Goal: Transaction & Acquisition: Book appointment/travel/reservation

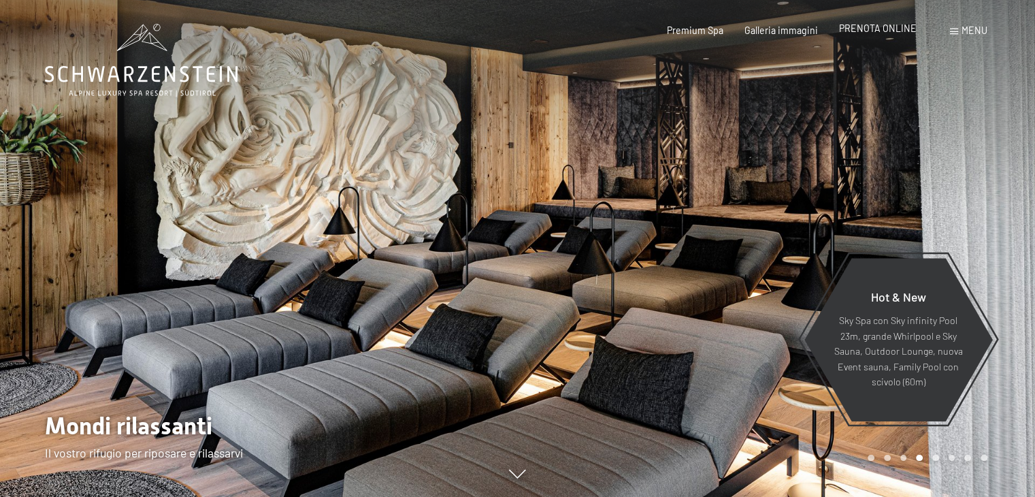
click at [888, 31] on span "PRENOTA ONLINE" at bounding box center [878, 28] width 78 height 12
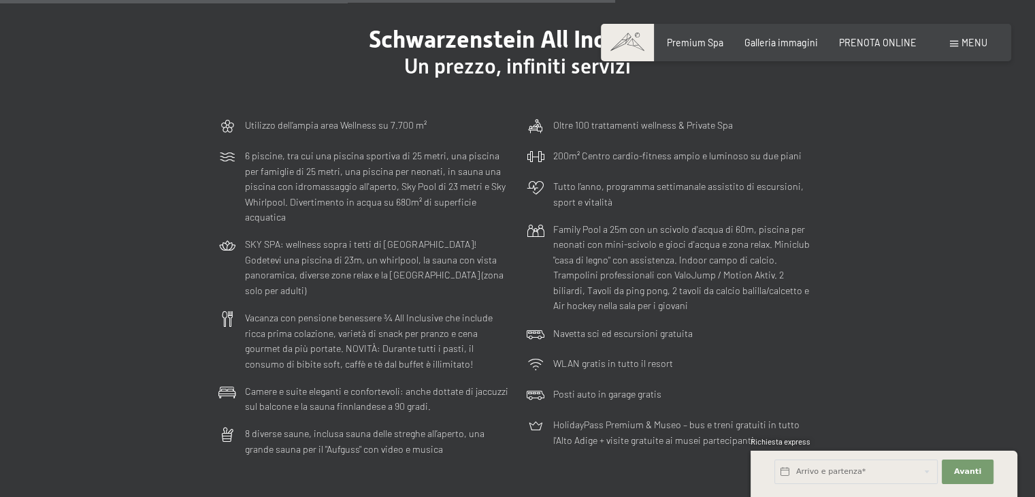
scroll to position [3335, 0]
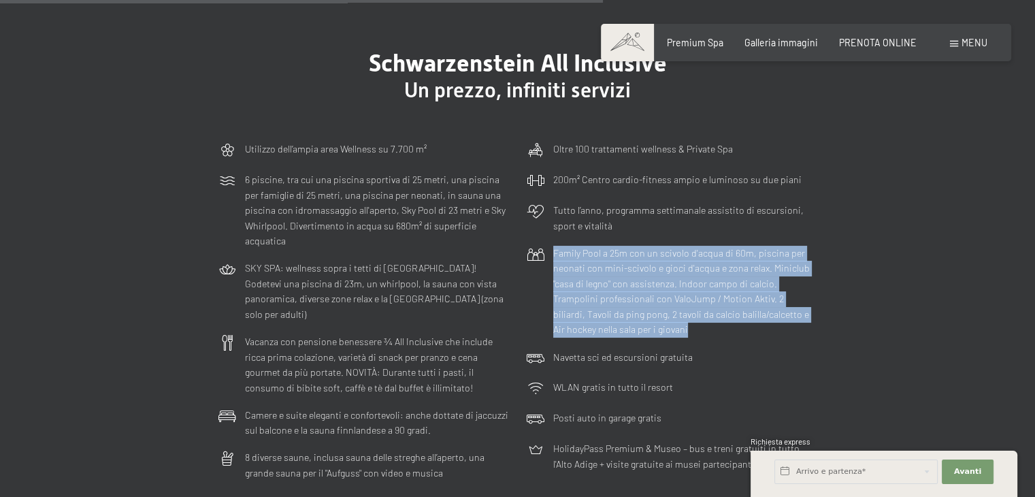
drag, startPoint x: 635, startPoint y: 317, endPoint x: 548, endPoint y: 238, distance: 117.6
click at [548, 240] on div "Family Pool a 25m con un scivolo d'acqua di 60m, piscina per neonati con mini-s…" at bounding box center [672, 292] width 302 height 104
click at [618, 266] on p "Family Pool a 25m con un scivolo d'acqua di 60m, piscina per neonati con mini-s…" at bounding box center [685, 292] width 264 height 92
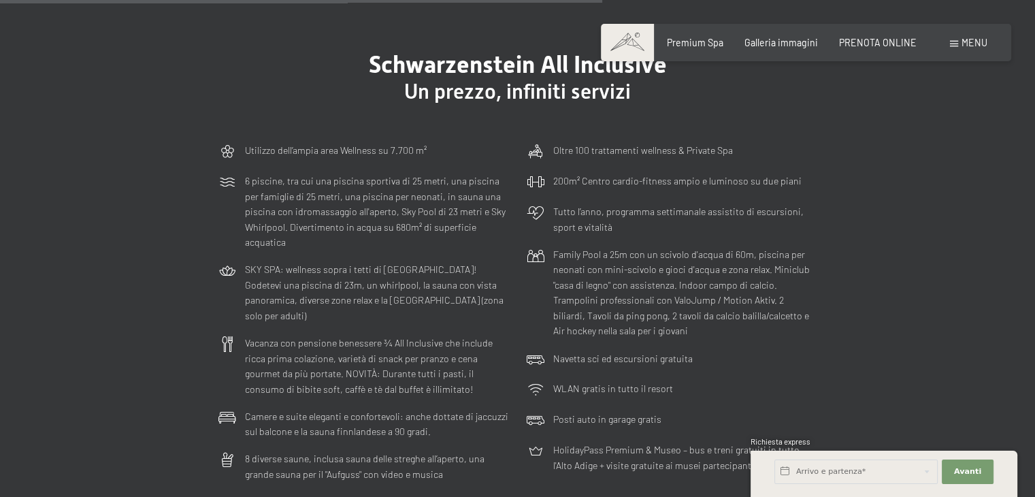
scroll to position [3333, 0]
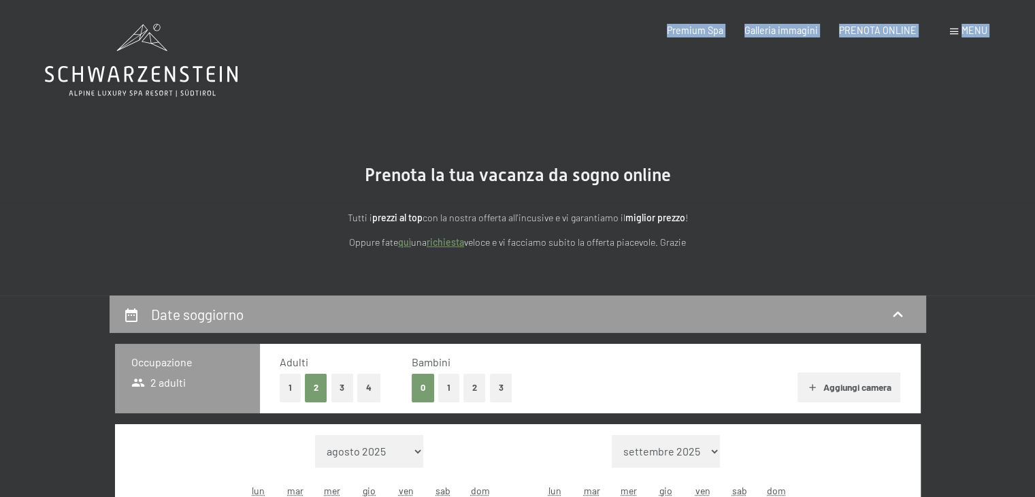
drag, startPoint x: 248, startPoint y: 69, endPoint x: 110, endPoint y: 55, distance: 138.9
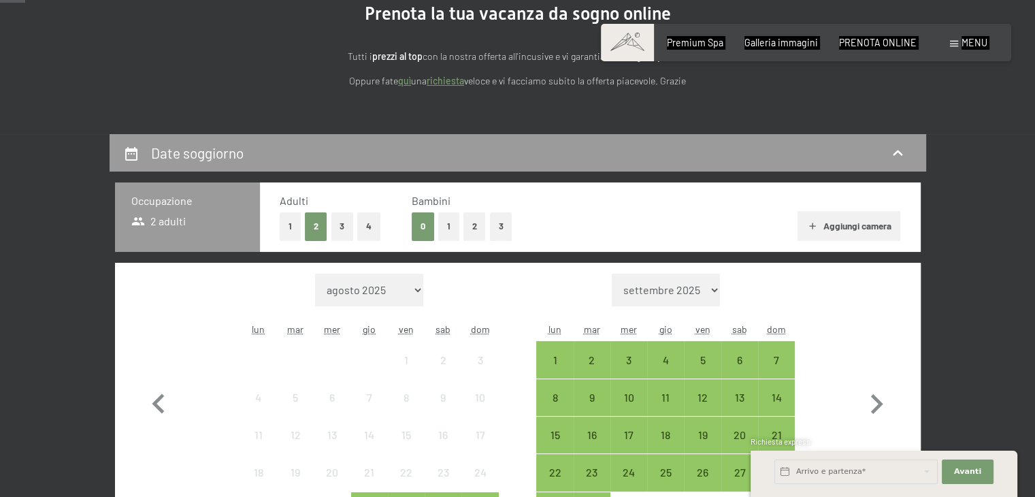
scroll to position [204, 0]
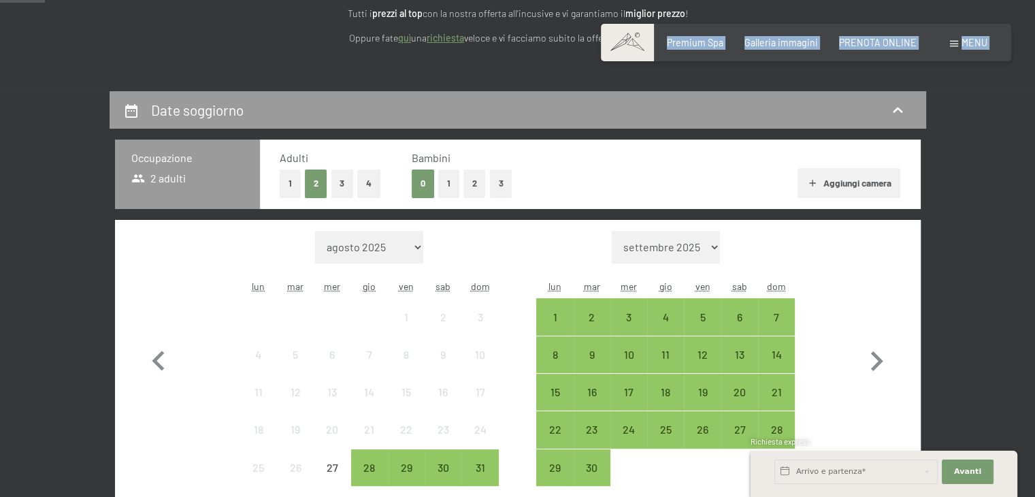
click at [476, 183] on button "2" at bounding box center [475, 183] width 22 height 28
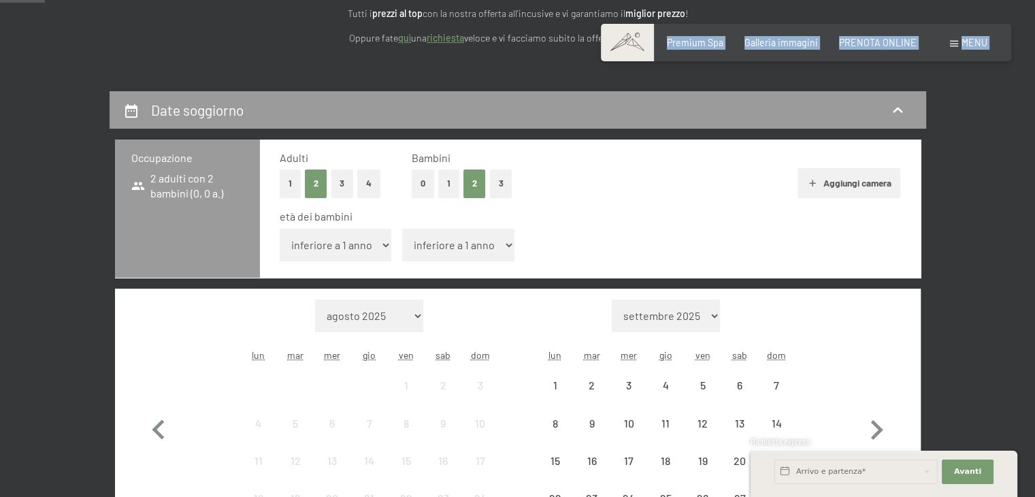
click at [349, 229] on select "inferiore a 1 anno 1 anno 2 anni 3 anni 4 anni 5 anni 6 anni 7 anni 8 anni 9 an…" at bounding box center [336, 245] width 112 height 33
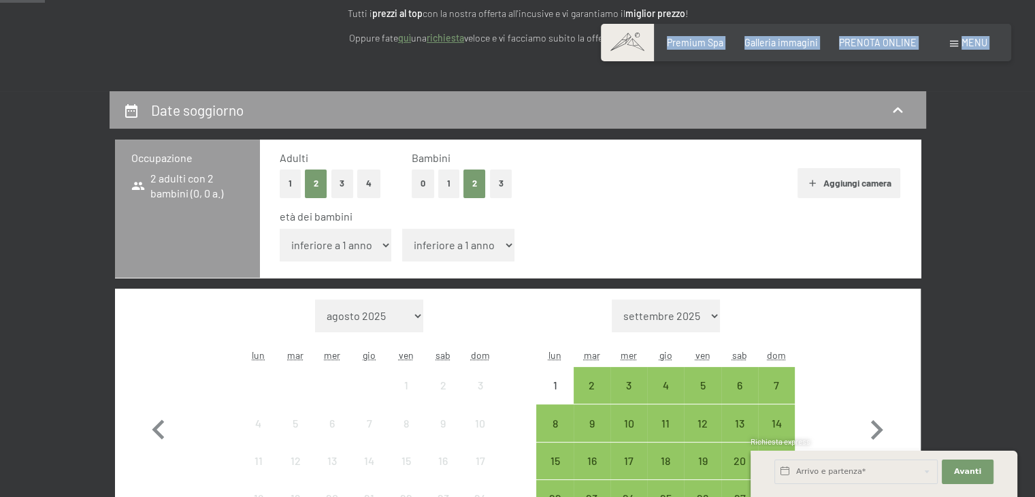
click at [455, 246] on select "inferiore a 1 anno 1 anno 2 anni 3 anni 4 anni 5 anni 6 anni 7 anni 8 anni 9 an…" at bounding box center [458, 245] width 112 height 33
select select "2"
click at [402, 229] on select "inferiore a 1 anno 1 anno 2 anni 3 anni 4 anni 5 anni 6 anni 7 anni 8 anni 9 an…" at bounding box center [458, 245] width 112 height 33
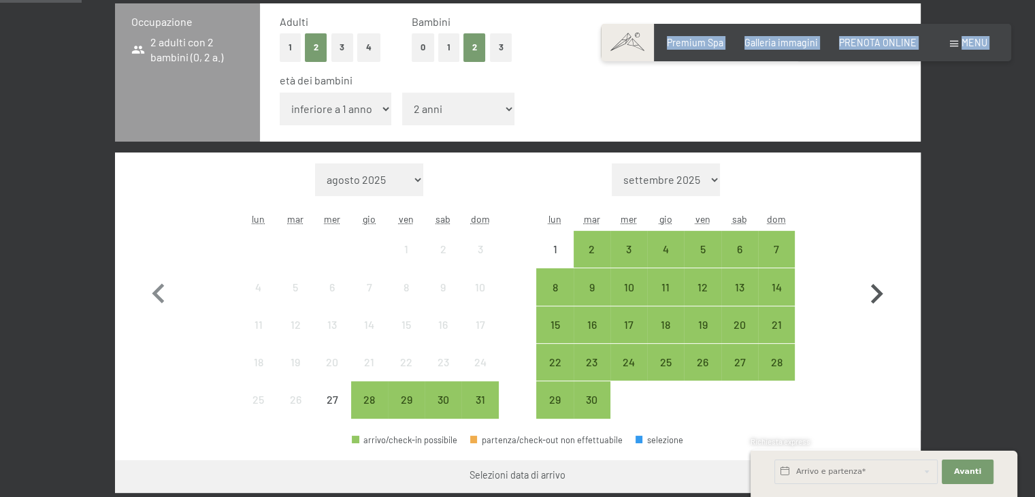
scroll to position [408, 0]
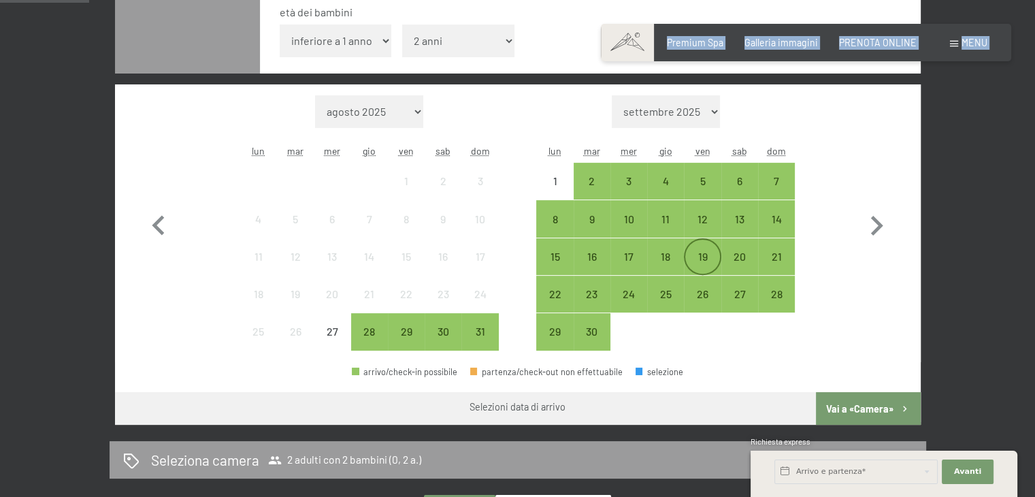
click at [700, 257] on div "19" at bounding box center [702, 268] width 34 height 34
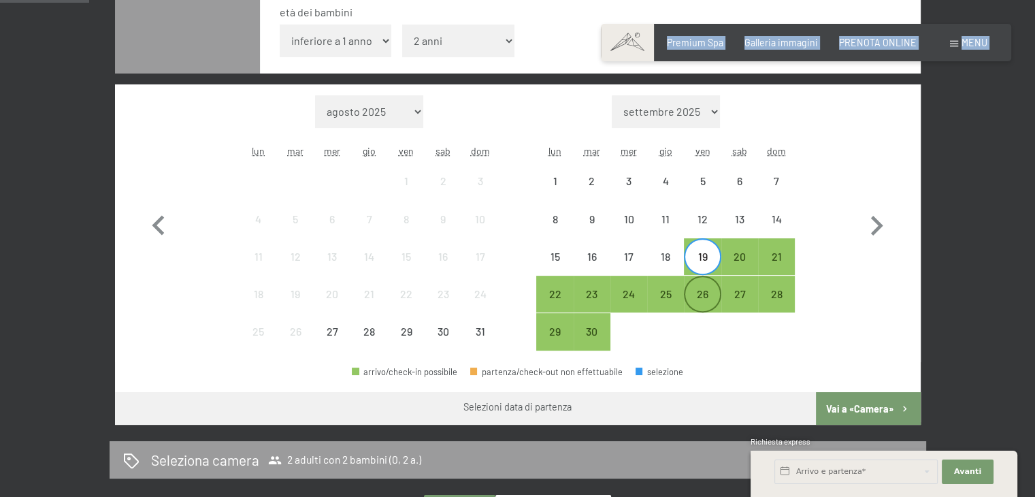
click at [702, 292] on div "26" at bounding box center [702, 306] width 34 height 34
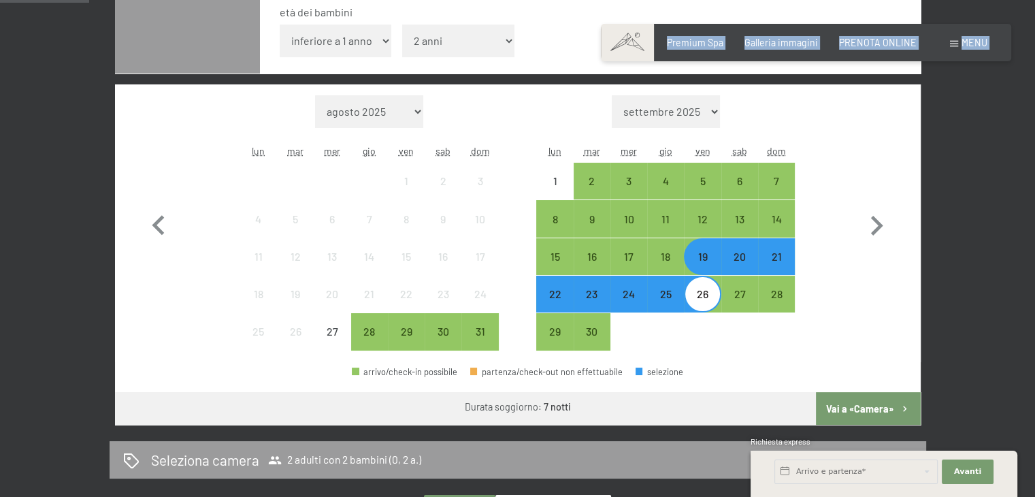
click at [701, 295] on div "26" at bounding box center [702, 306] width 34 height 34
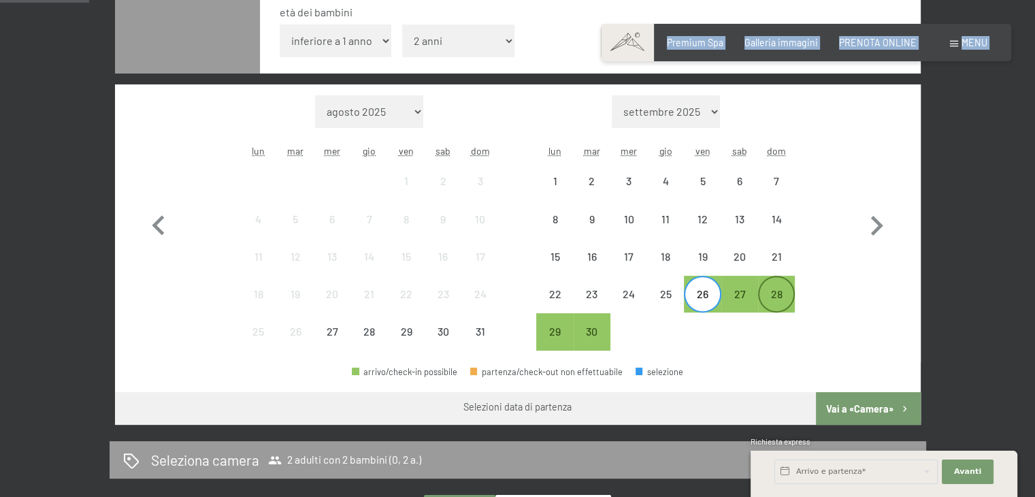
click at [786, 296] on div "28" at bounding box center [777, 306] width 34 height 34
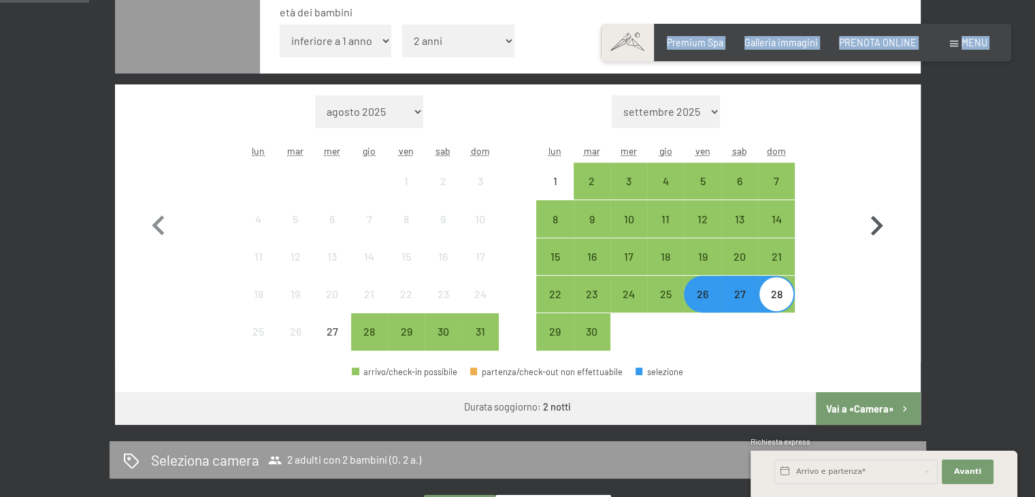
click at [884, 223] on icon "button" at bounding box center [876, 225] width 39 height 39
select select "2025-09-01"
select select "2025-10-01"
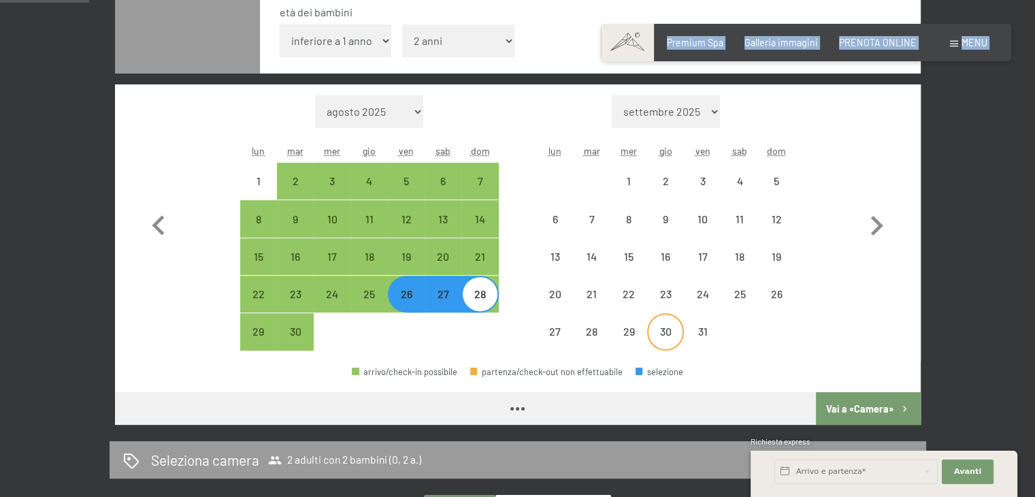
select select "2025-09-01"
select select "2025-10-01"
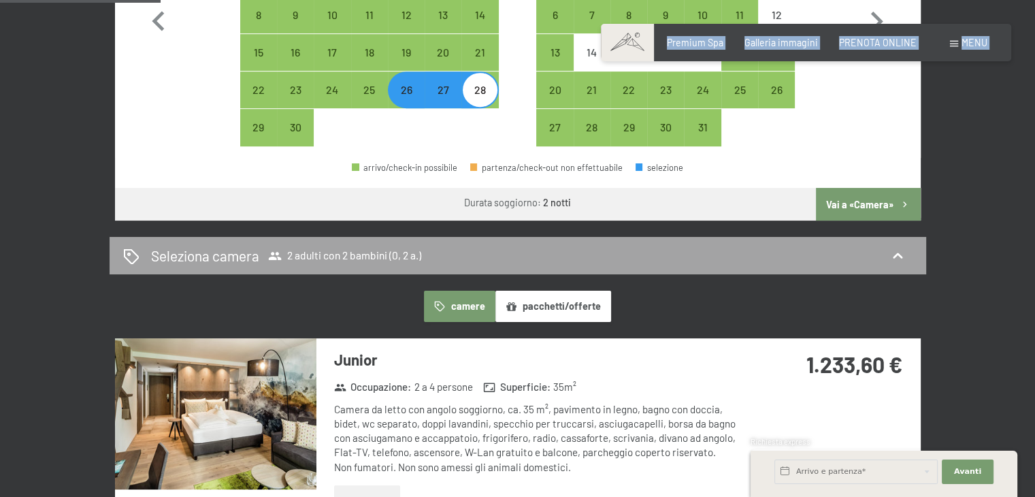
scroll to position [613, 0]
click at [865, 206] on button "Vai a «Camera»" at bounding box center [868, 204] width 104 height 33
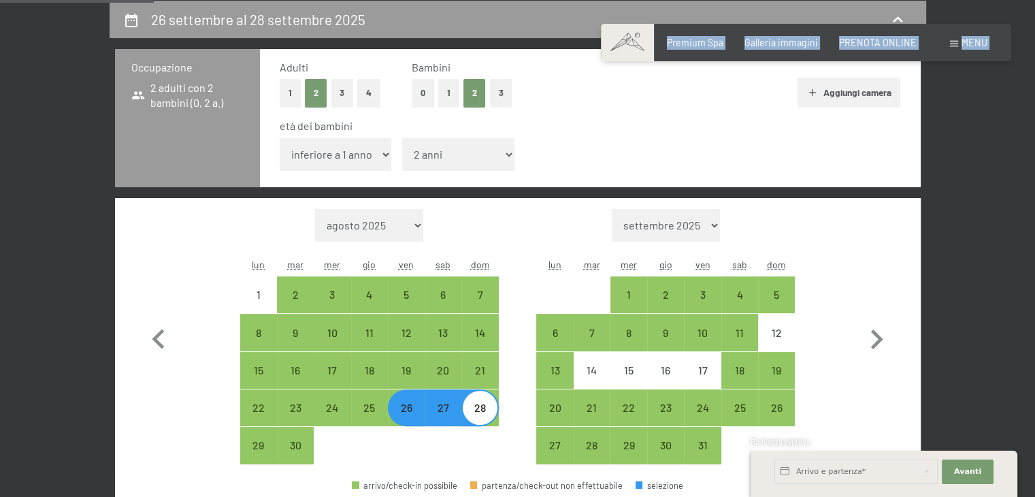
select select "2025-09-01"
select select "2025-10-01"
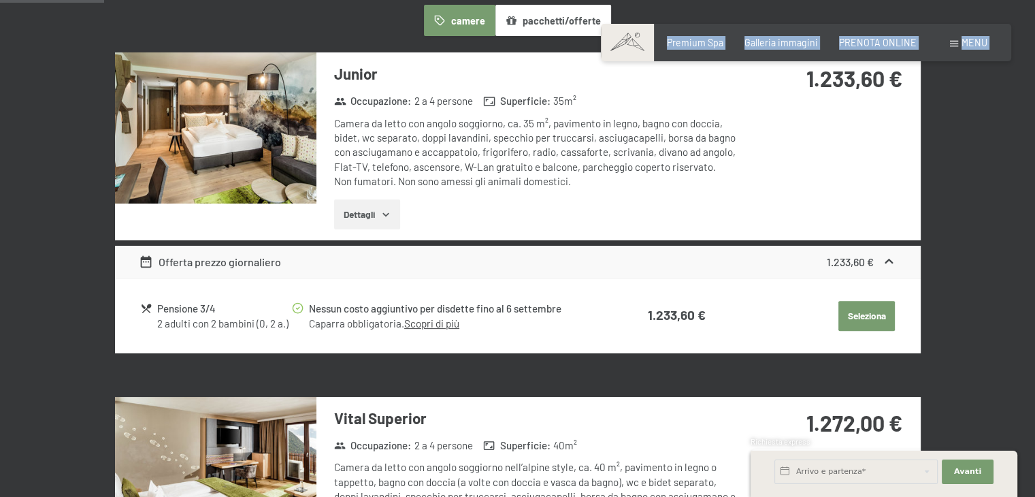
scroll to position [431, 0]
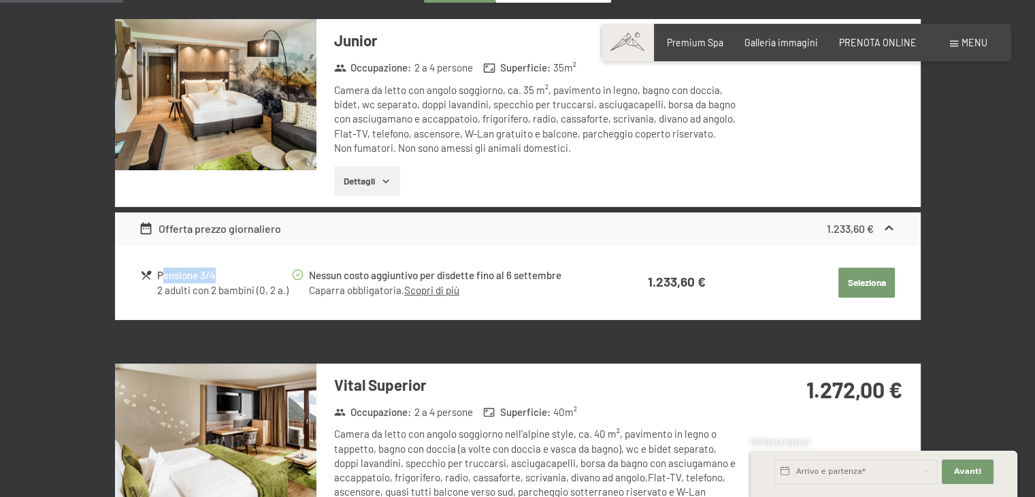
drag, startPoint x: 165, startPoint y: 272, endPoint x: 244, endPoint y: 276, distance: 79.8
click at [244, 276] on div "Pensione 3/4" at bounding box center [223, 276] width 133 height 16
click at [241, 278] on div "Pensione 3/4" at bounding box center [223, 276] width 133 height 16
click at [358, 172] on button "Dettagli" at bounding box center [367, 181] width 66 height 30
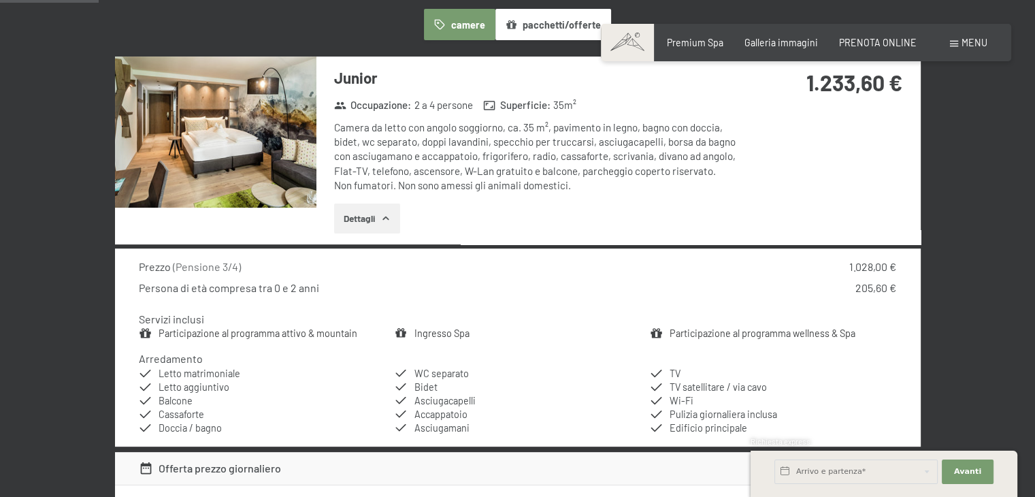
scroll to position [363, 0]
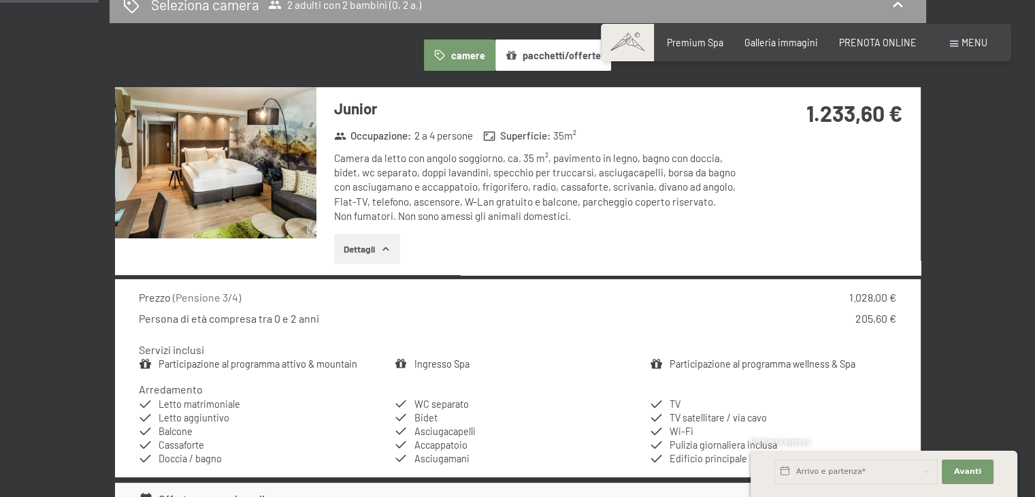
click at [383, 247] on icon "button" at bounding box center [386, 249] width 11 height 11
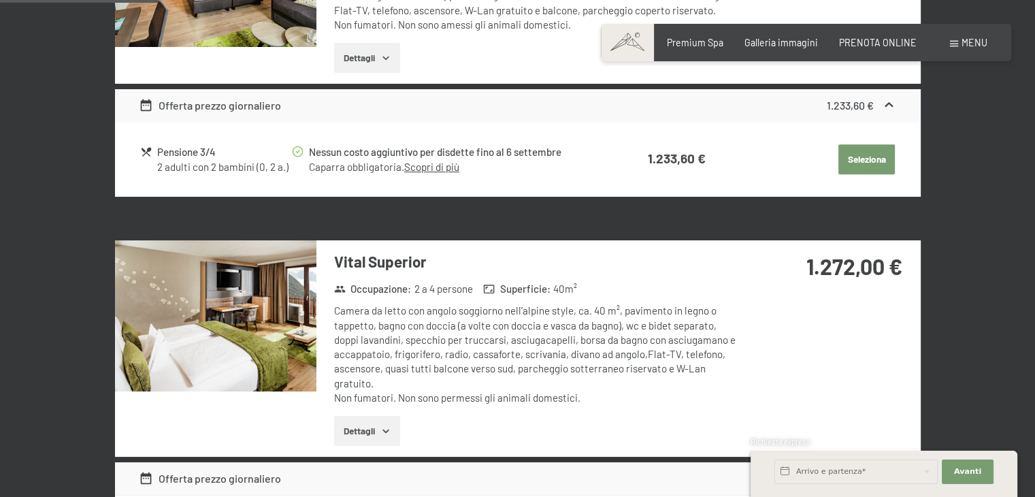
scroll to position [635, 0]
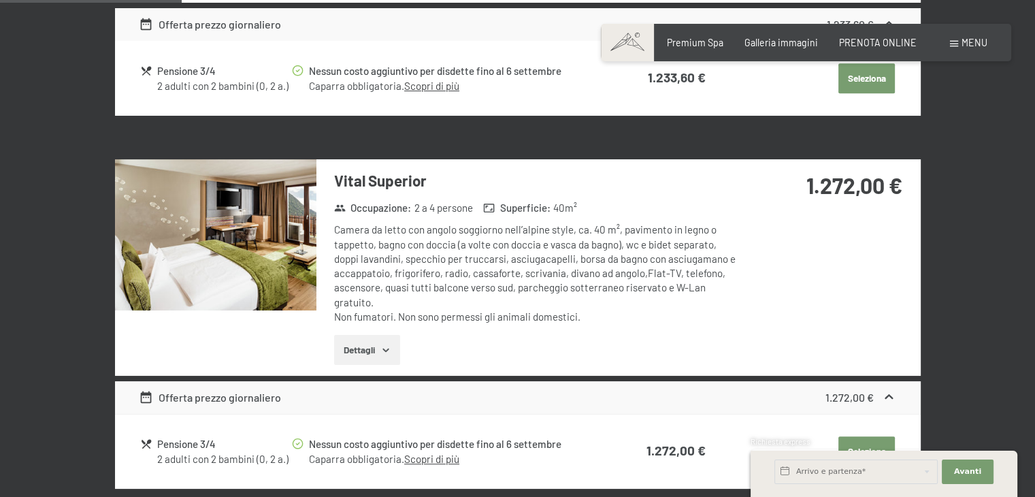
click at [366, 349] on button "Dettagli" at bounding box center [367, 350] width 66 height 30
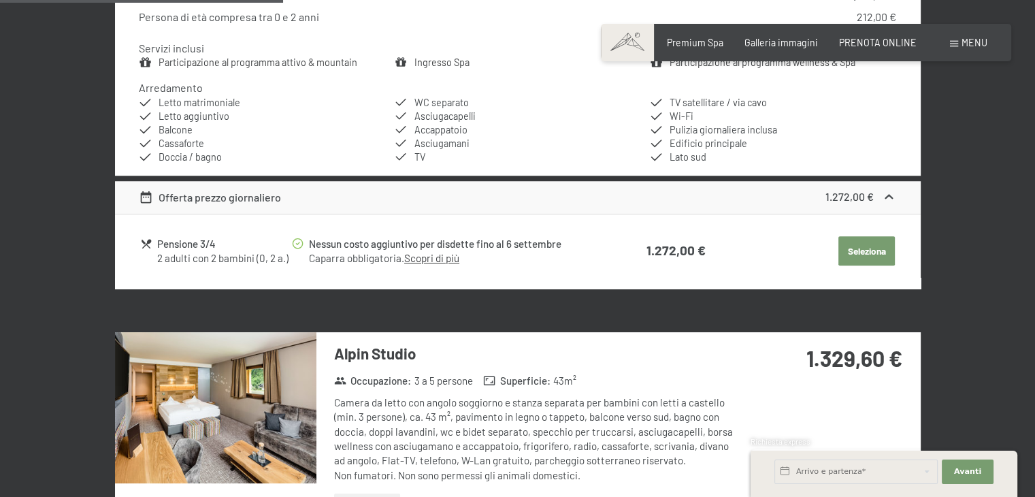
scroll to position [1044, 0]
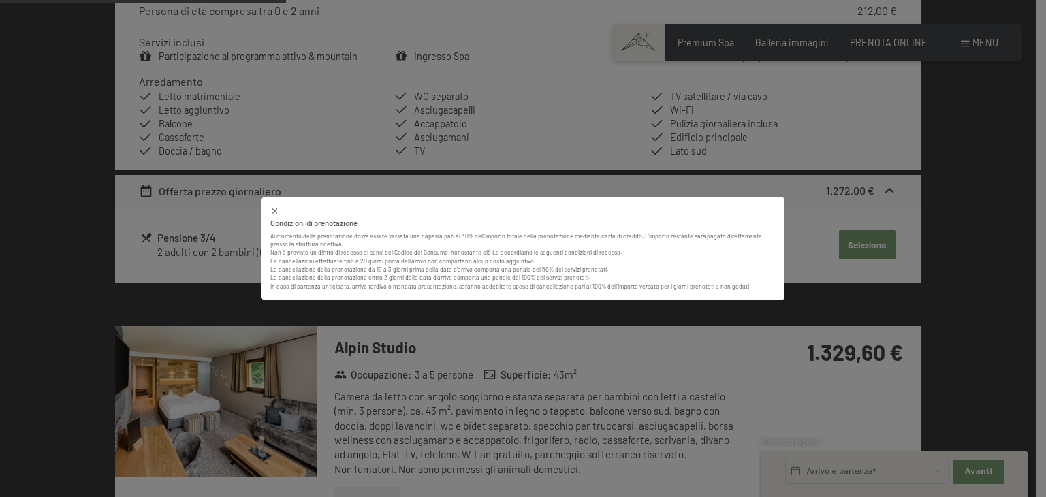
click at [272, 208] on icon at bounding box center [274, 211] width 9 height 9
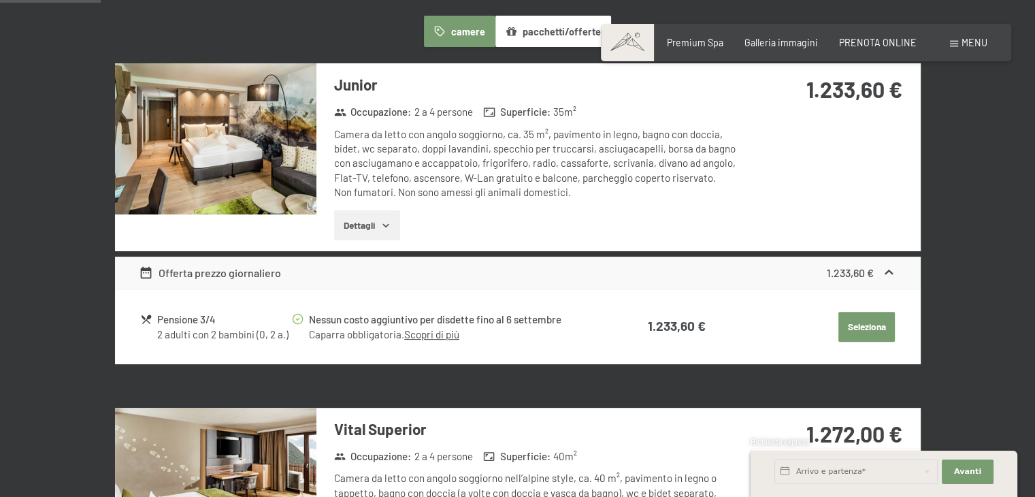
scroll to position [363, 0]
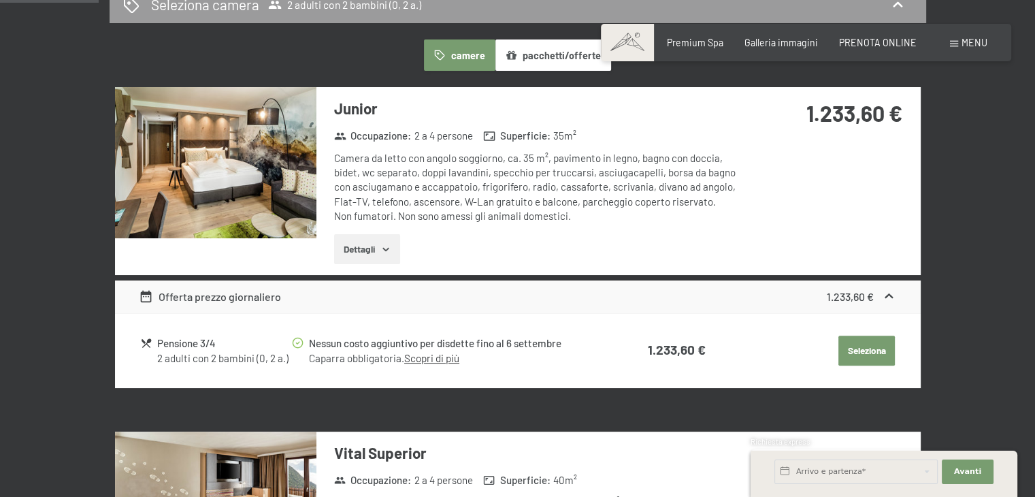
click at [236, 172] on img at bounding box center [215, 162] width 201 height 151
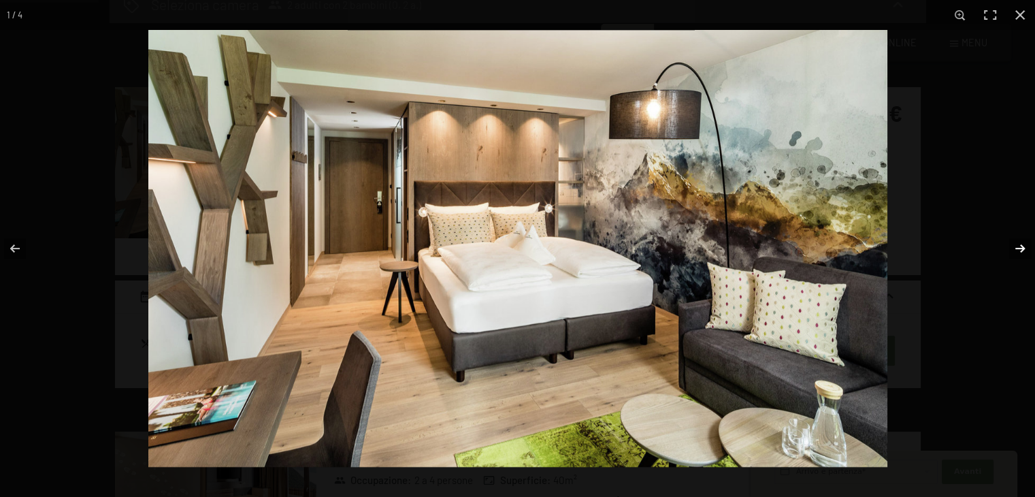
click at [1018, 246] on button "button" at bounding box center [1012, 248] width 48 height 68
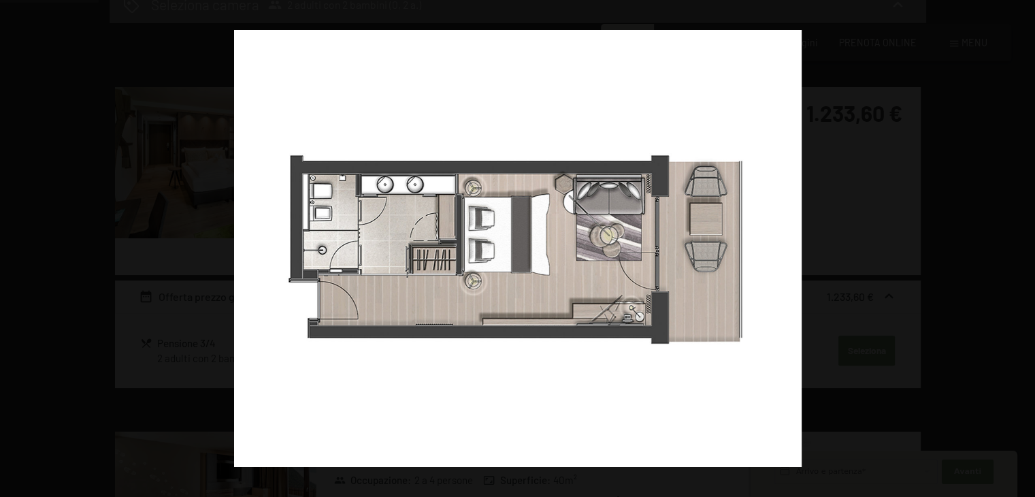
click at [1018, 246] on button "button" at bounding box center [1012, 248] width 48 height 68
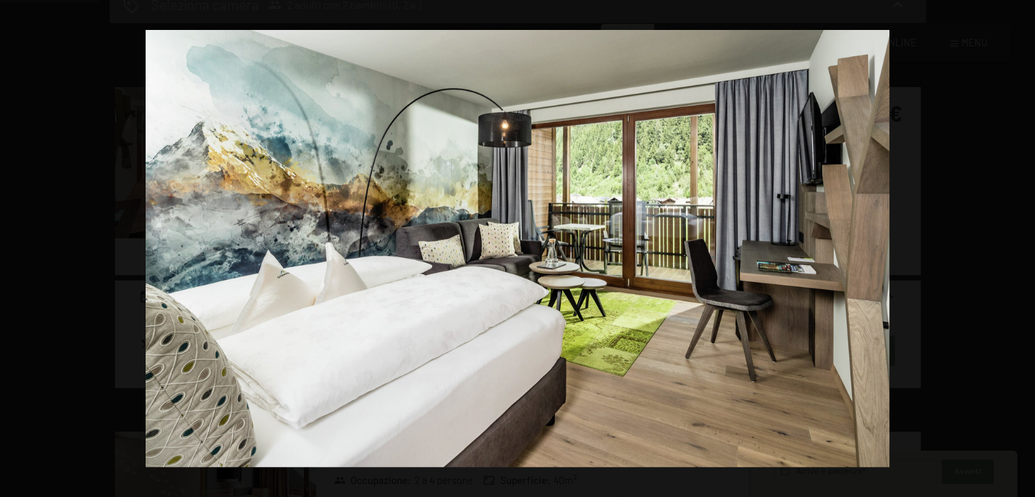
click at [1018, 246] on button "button" at bounding box center [1012, 248] width 48 height 68
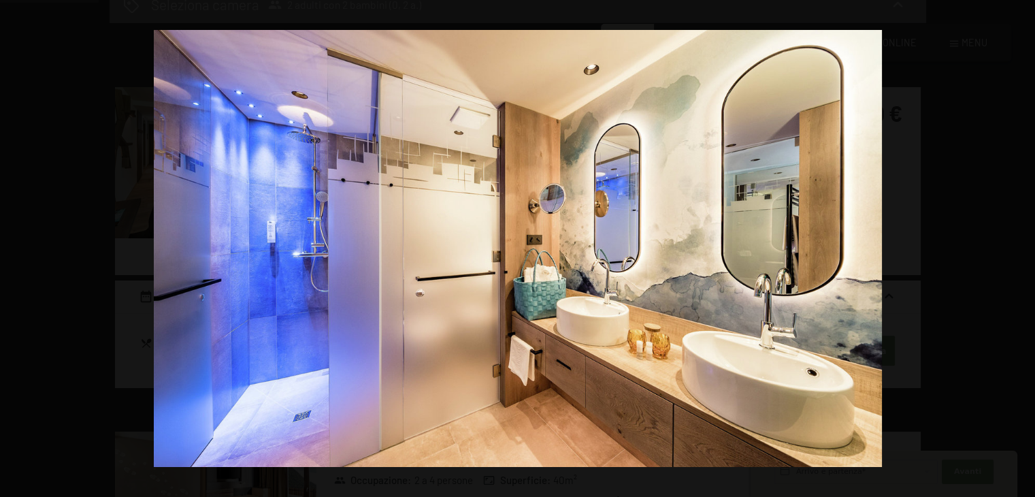
click at [1018, 246] on button "button" at bounding box center [1012, 248] width 48 height 68
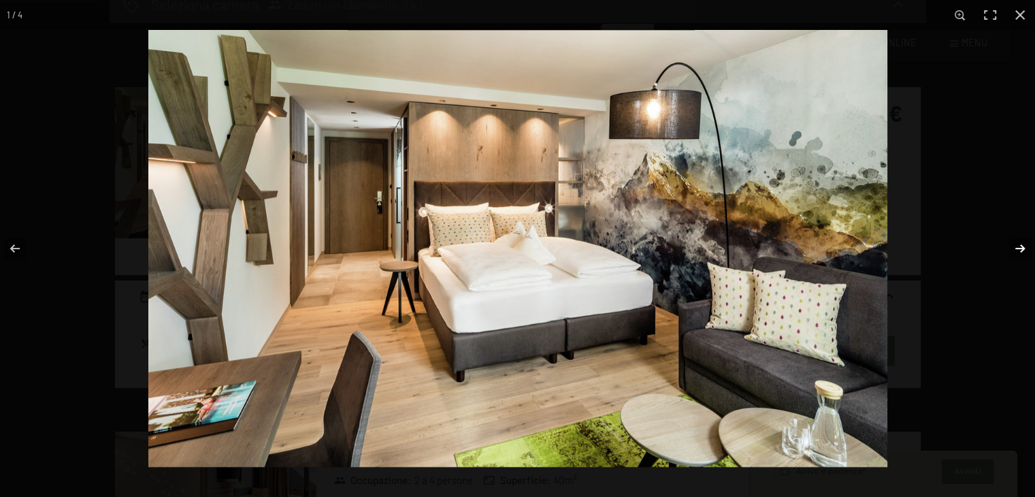
click at [1018, 245] on button "button" at bounding box center [1012, 248] width 48 height 68
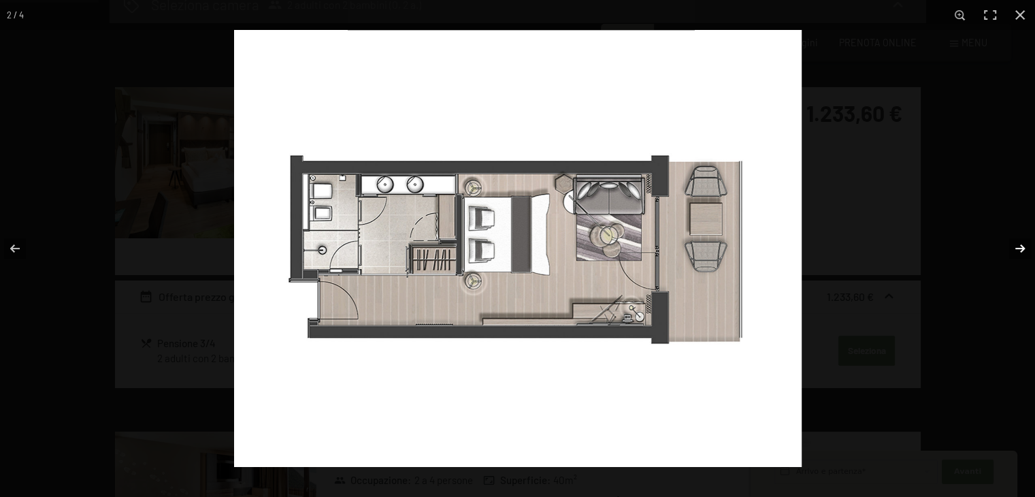
click at [1018, 245] on button "button" at bounding box center [1012, 248] width 48 height 68
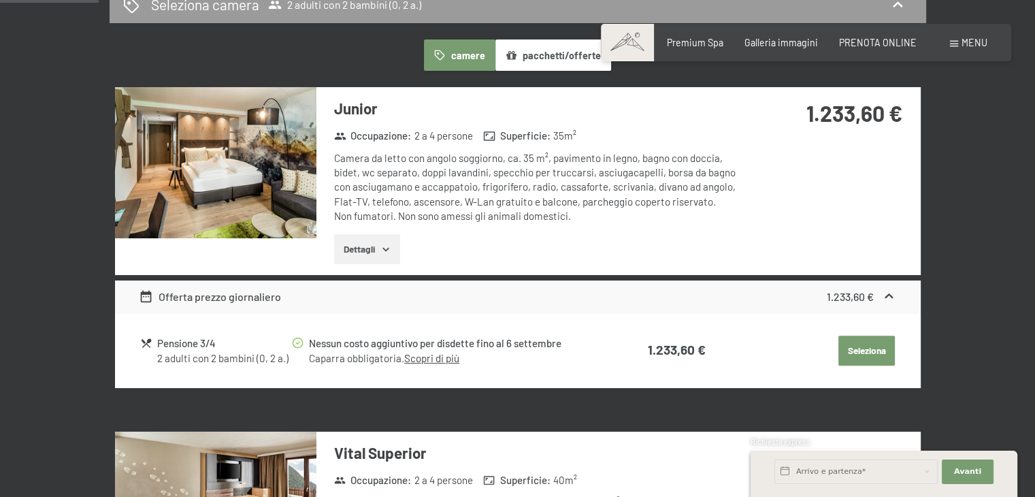
click at [0, 0] on button "button" at bounding box center [0, 0] width 0 height 0
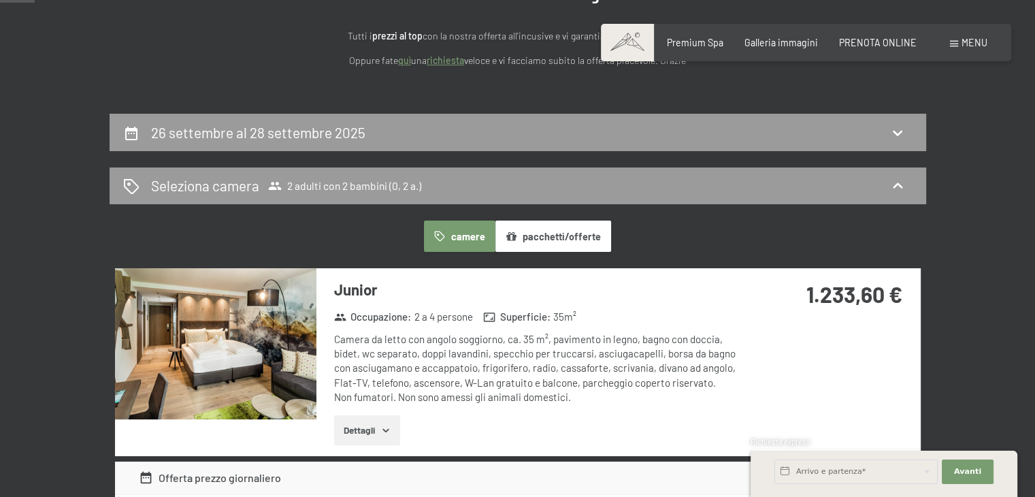
scroll to position [0, 0]
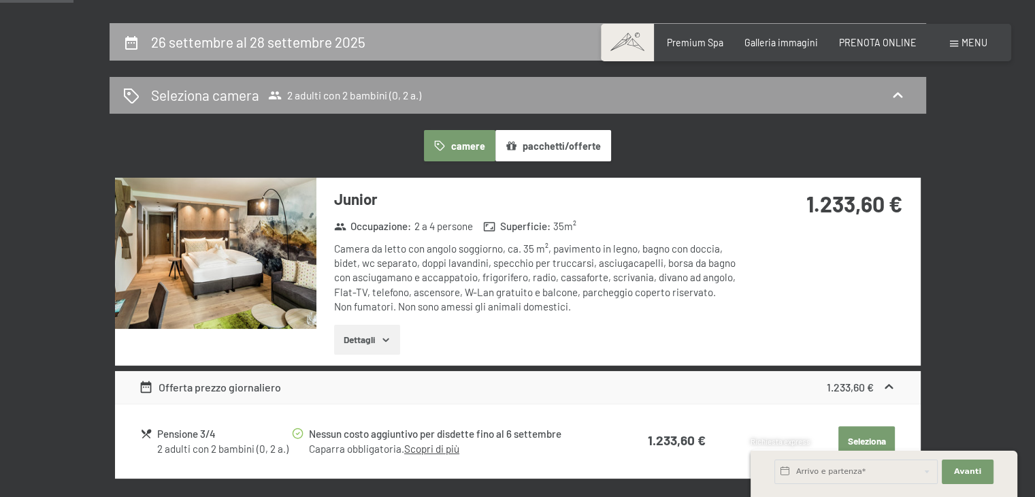
click at [394, 42] on div "26 settembre al 28 settembre 2025" at bounding box center [518, 42] width 790 height 20
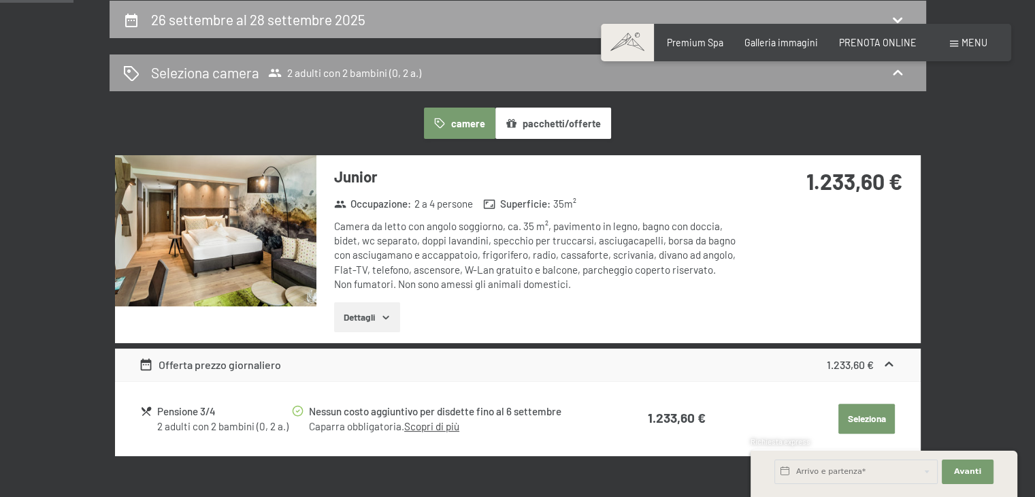
select select "2"
select select "2025-09-01"
select select "2025-10-01"
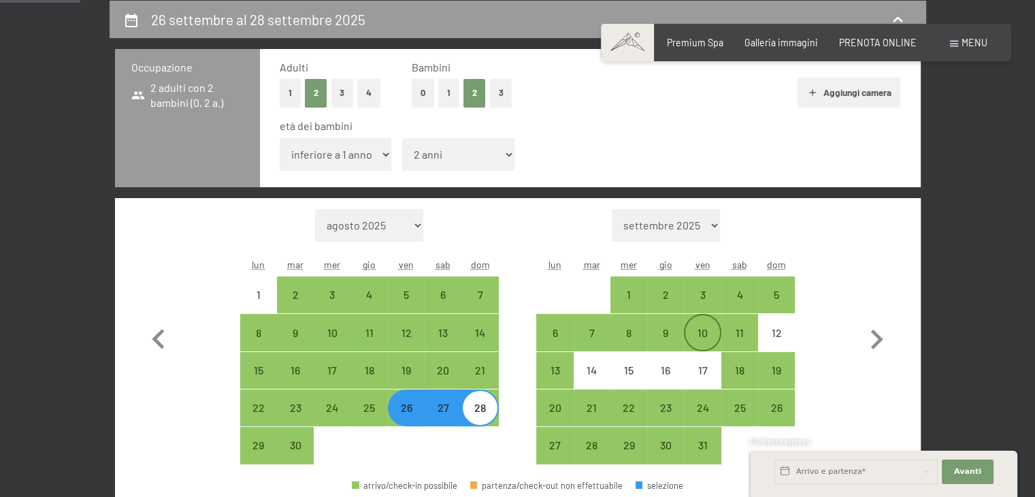
click at [706, 340] on div "10" at bounding box center [702, 344] width 34 height 34
select select "2025-09-01"
select select "2025-10-01"
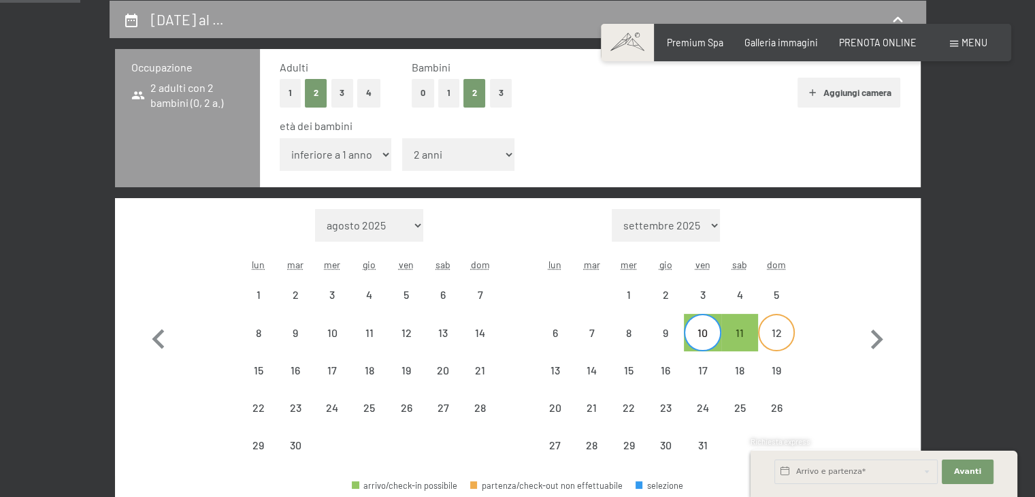
click at [779, 340] on div "12" at bounding box center [777, 344] width 34 height 34
select select "2025-09-01"
select select "2025-10-01"
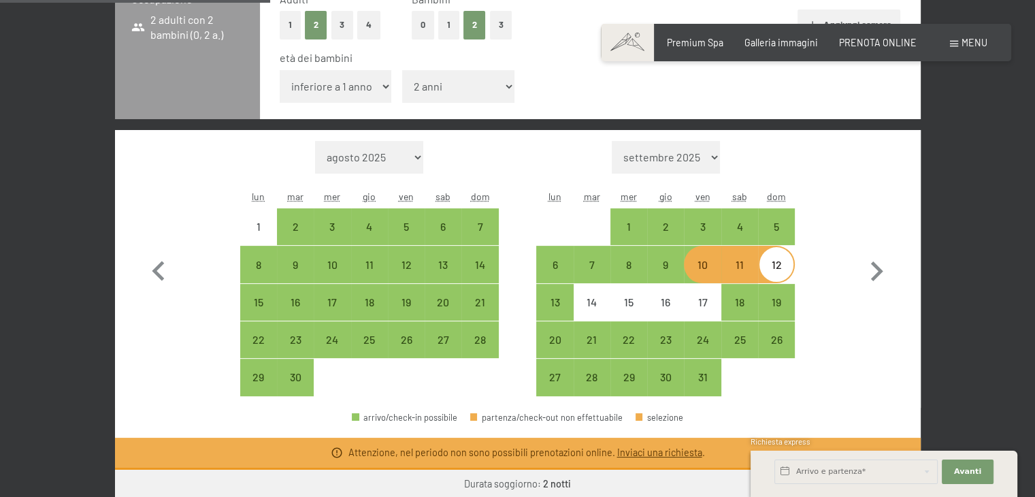
scroll to position [431, 0]
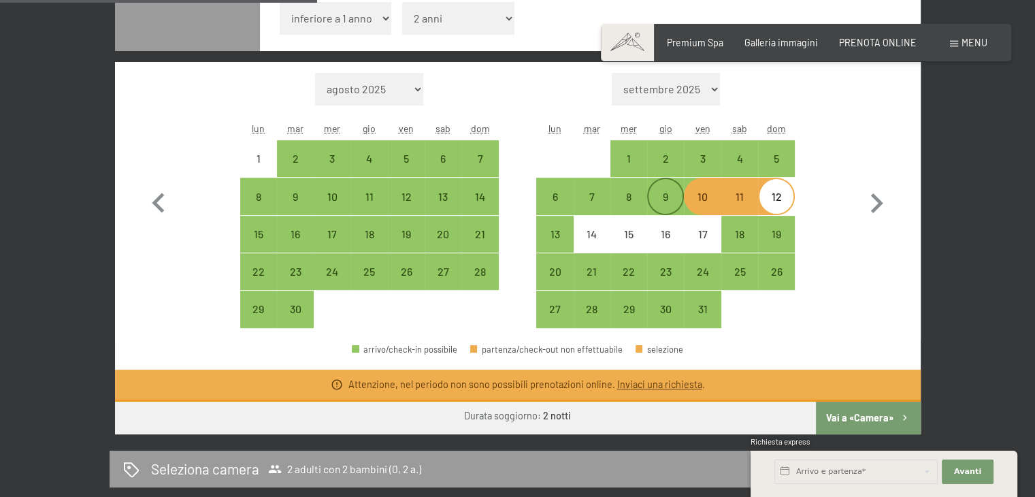
click at [662, 189] on div "9" at bounding box center [666, 196] width 34 height 34
select select "2025-09-01"
select select "2025-10-01"
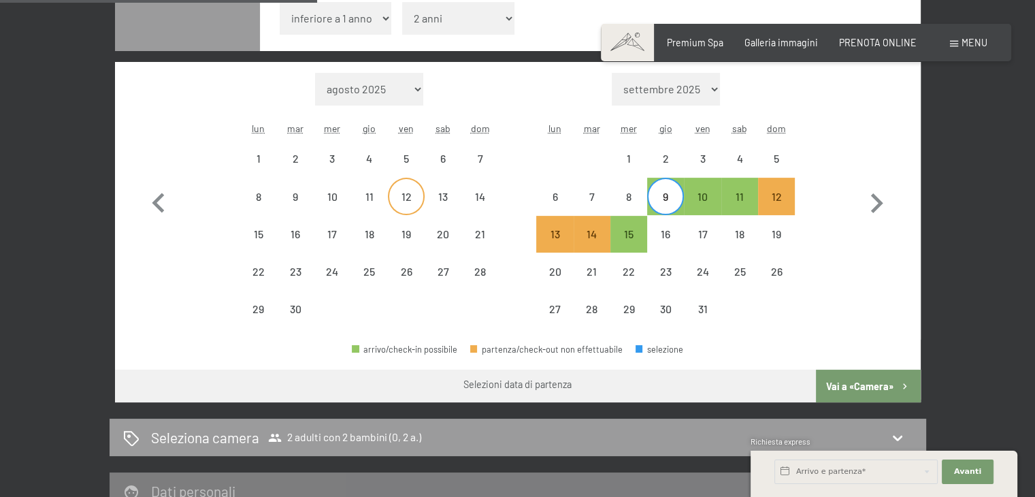
click at [401, 204] on div "12" at bounding box center [406, 208] width 34 height 34
select select "2025-09-01"
select select "2025-10-01"
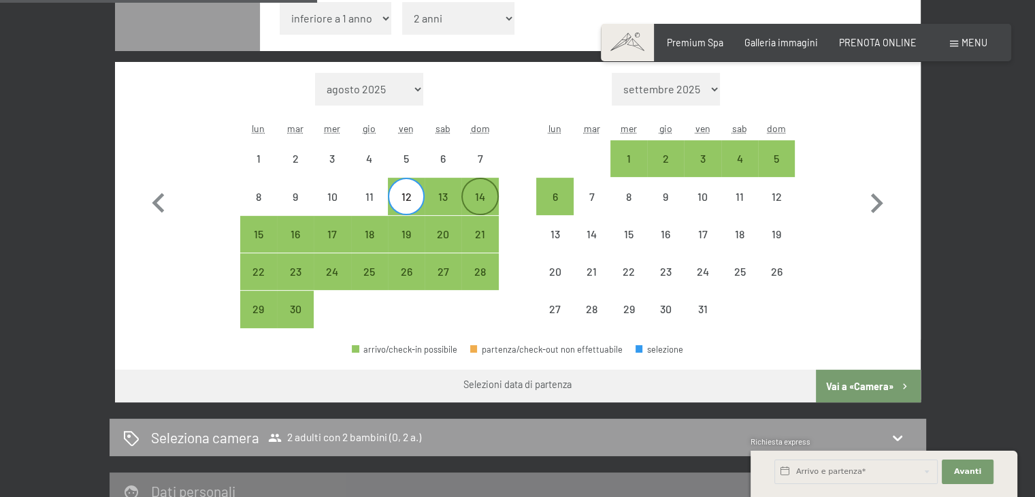
click at [482, 204] on div "14" at bounding box center [480, 208] width 34 height 34
select select "2025-09-01"
select select "2025-10-01"
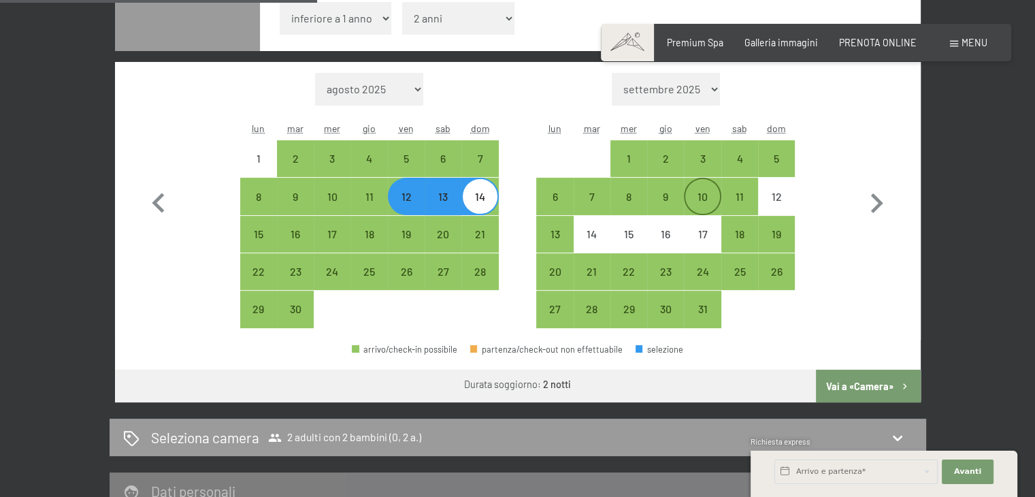
click at [702, 193] on div "10" at bounding box center [702, 208] width 34 height 34
select select "2025-09-01"
select select "2025-10-01"
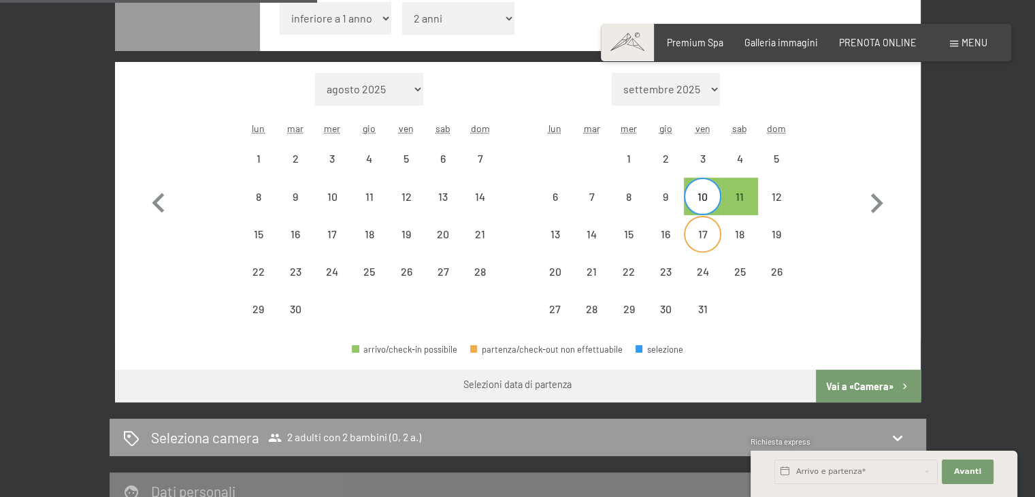
click at [701, 229] on div "17" at bounding box center [702, 246] width 34 height 34
select select "2025-09-01"
select select "2025-10-01"
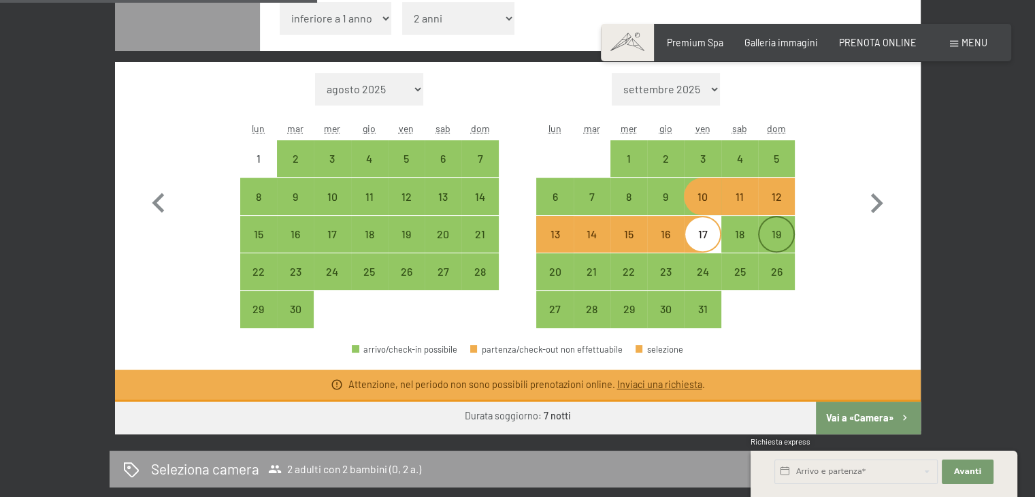
click at [778, 233] on div "19" at bounding box center [777, 246] width 34 height 34
select select "2025-09-01"
select select "2025-10-01"
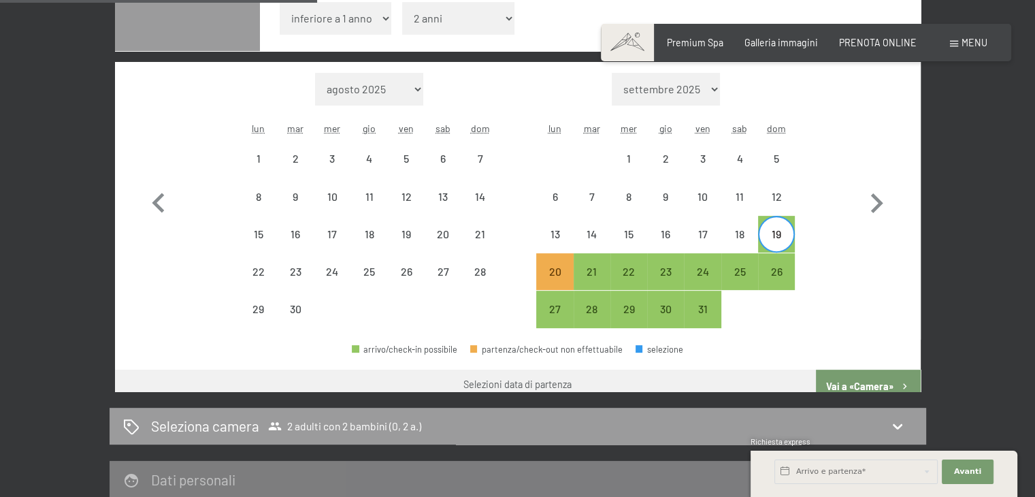
click at [722, 227] on div "18" at bounding box center [740, 234] width 37 height 37
select select "2025-09-01"
select select "2025-10-01"
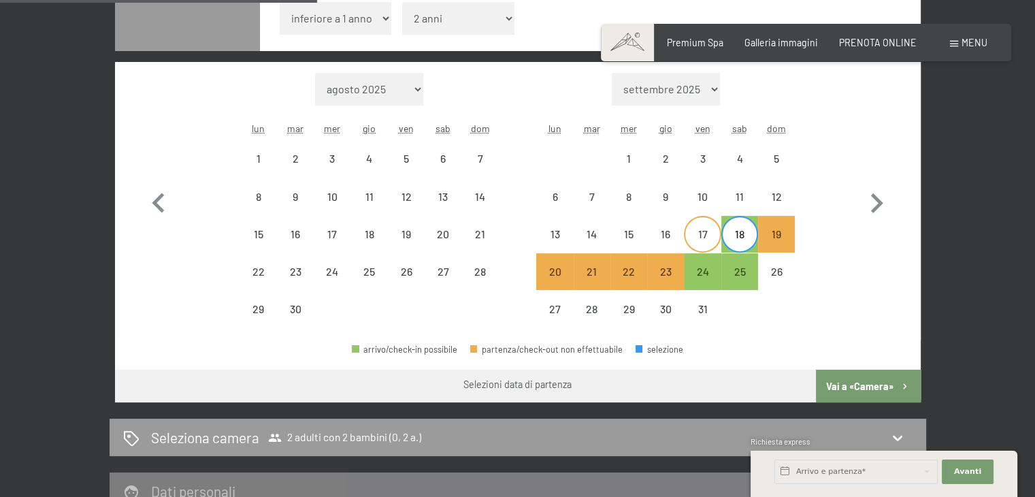
click at [705, 229] on div "17" at bounding box center [702, 246] width 34 height 34
select select "2025-09-01"
select select "2025-10-01"
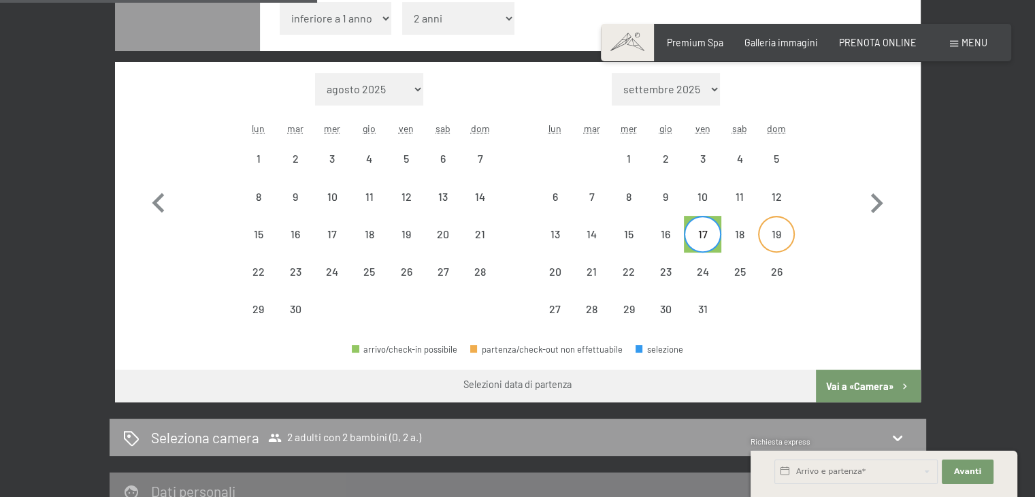
click at [780, 229] on div "19" at bounding box center [777, 246] width 34 height 34
select select "2025-09-01"
select select "2025-10-01"
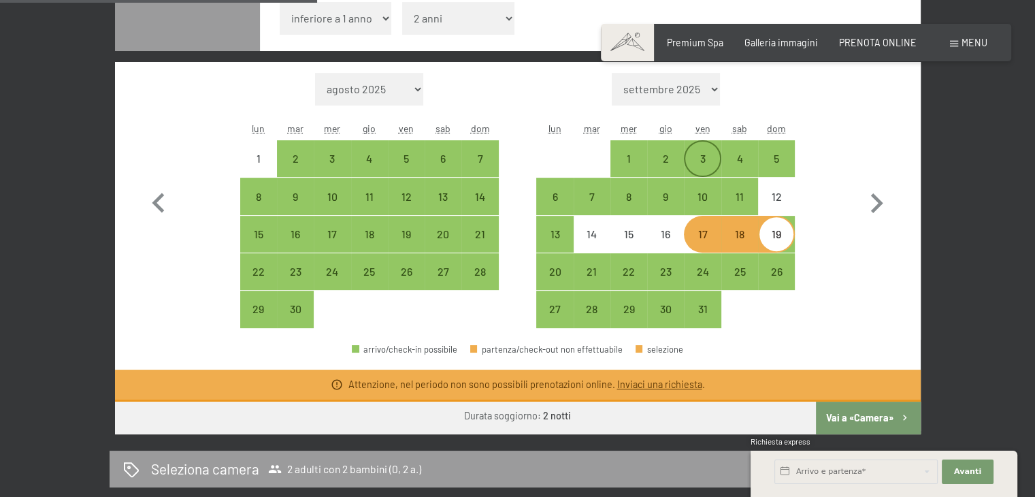
click at [702, 168] on div "3" at bounding box center [702, 170] width 34 height 34
select select "2025-09-01"
select select "2025-10-01"
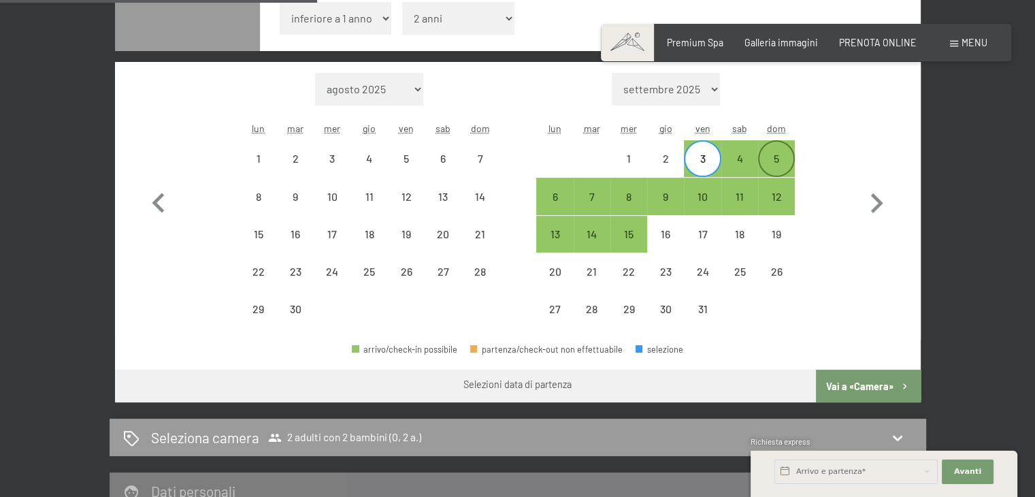
click at [775, 162] on div "5" at bounding box center [777, 170] width 34 height 34
select select "2025-09-01"
select select "2025-10-01"
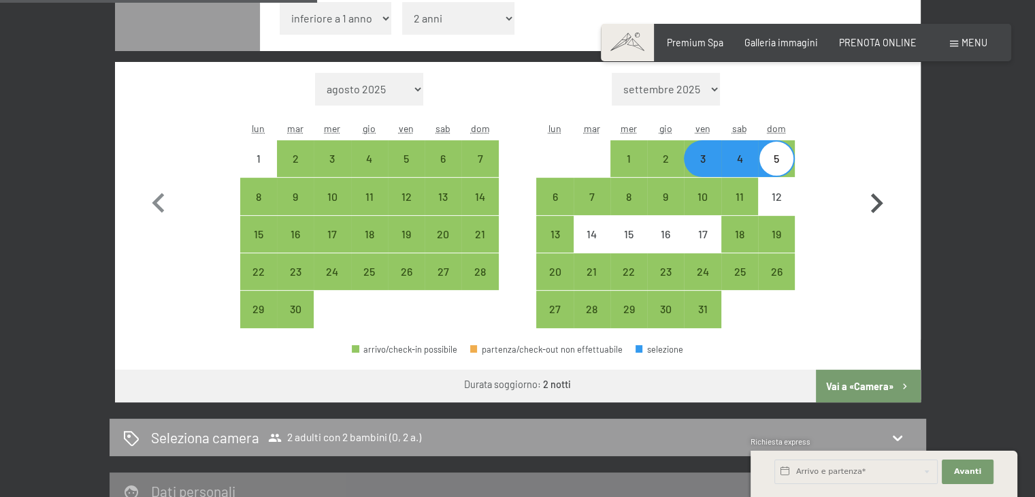
click at [890, 306] on button "button" at bounding box center [876, 201] width 39 height 256
select select "2025-10-01"
select select "2025-11-01"
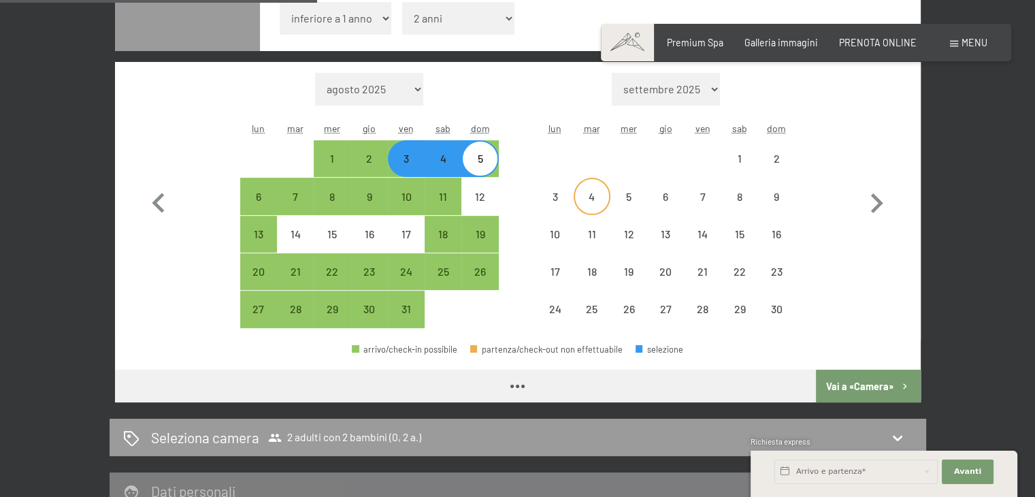
select select "2025-10-01"
select select "2025-11-01"
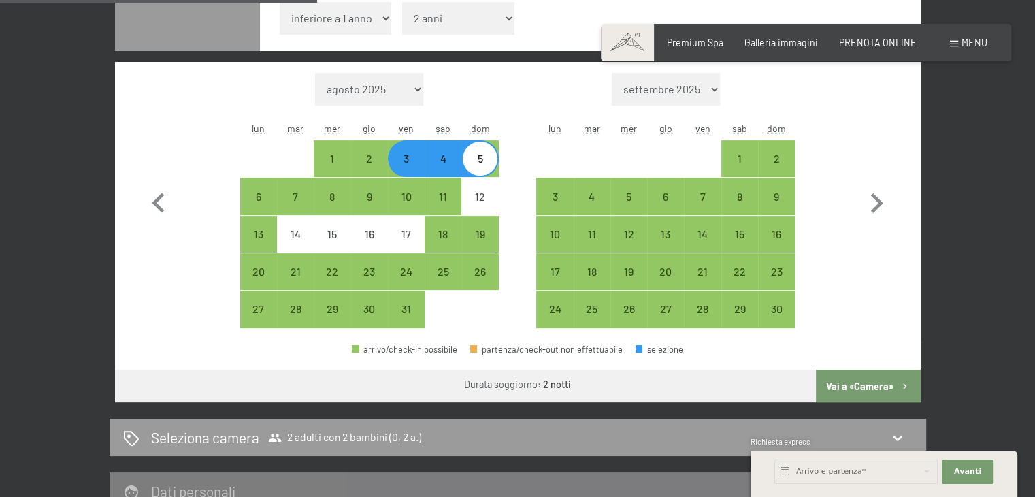
click at [403, 157] on div "3" at bounding box center [406, 170] width 34 height 34
select select "2025-10-01"
select select "2025-11-01"
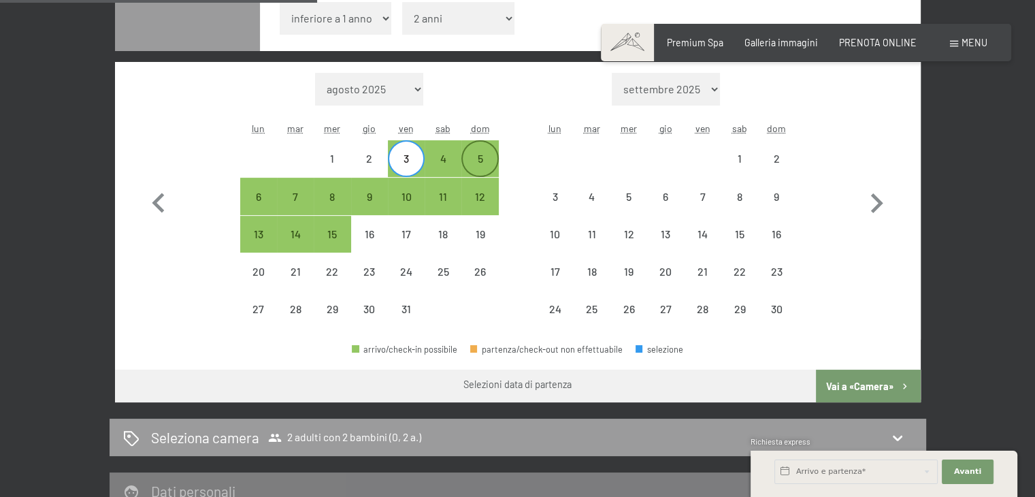
click at [473, 162] on div "5" at bounding box center [480, 170] width 34 height 34
select select "2025-10-01"
select select "2025-11-01"
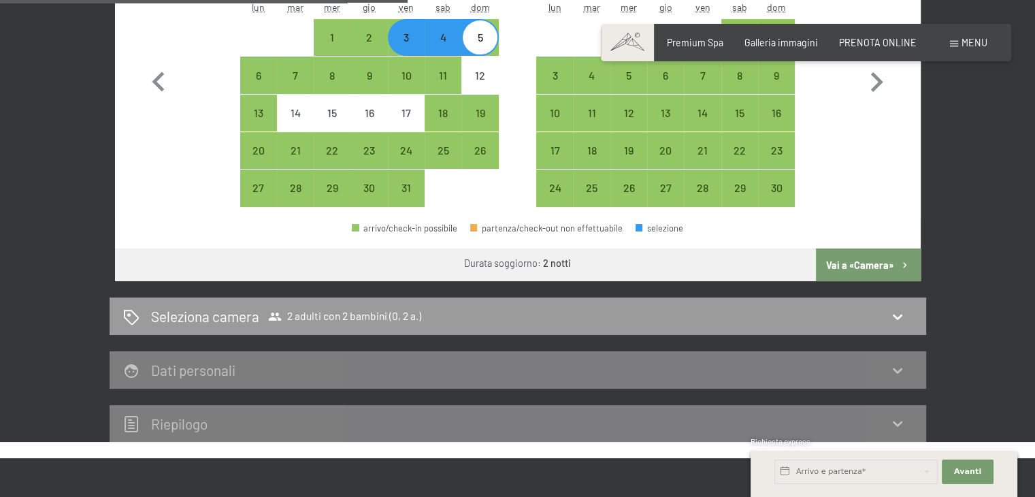
scroll to position [567, 0]
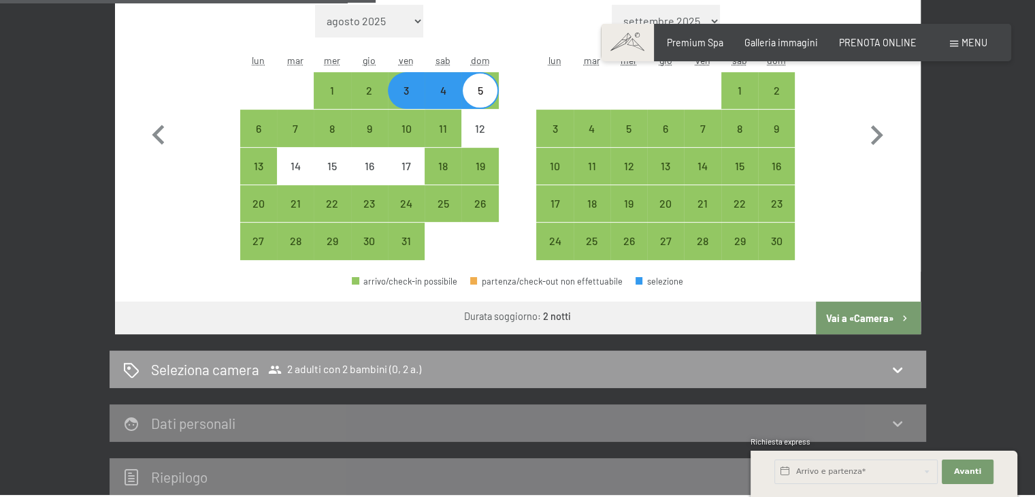
click at [880, 314] on button "Vai a «Camera»" at bounding box center [868, 318] width 104 height 33
select select "2025-10-01"
select select "2025-11-01"
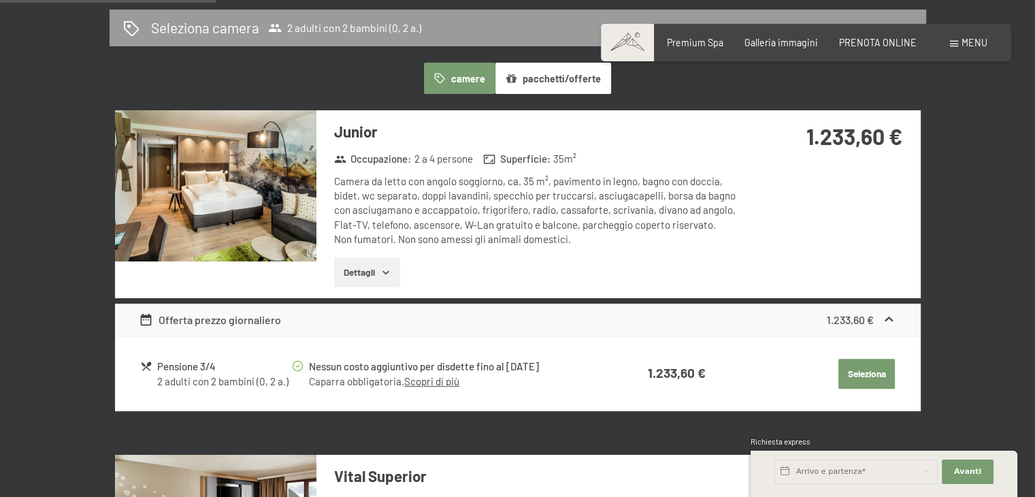
scroll to position [363, 0]
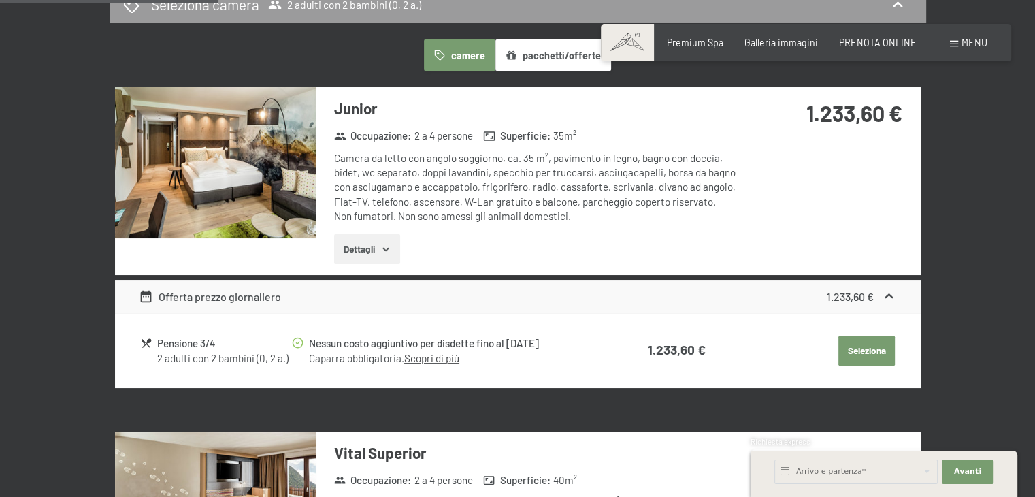
click at [875, 349] on button "Seleziona" at bounding box center [867, 351] width 56 height 30
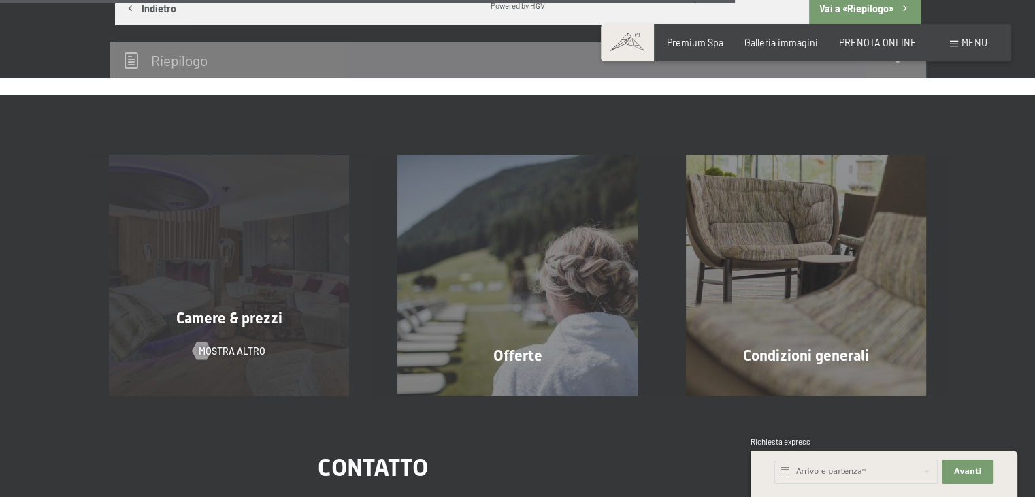
scroll to position [1044, 0]
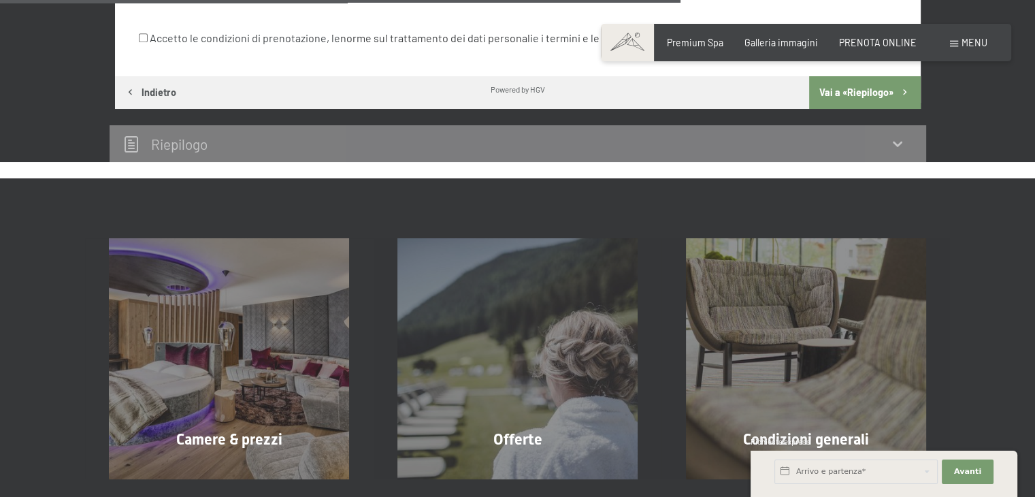
click at [169, 146] on h2 "Riepilogo" at bounding box center [179, 143] width 56 height 17
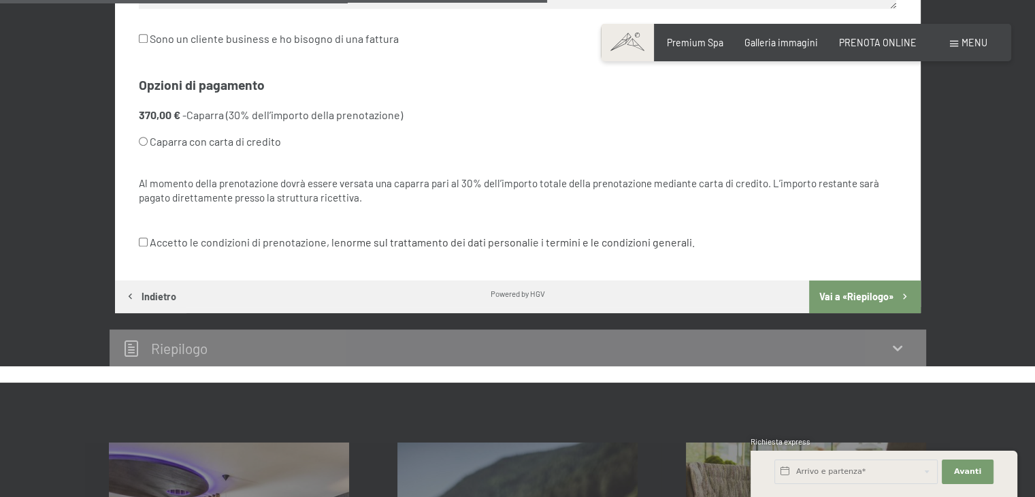
click at [901, 349] on icon at bounding box center [898, 348] width 16 height 16
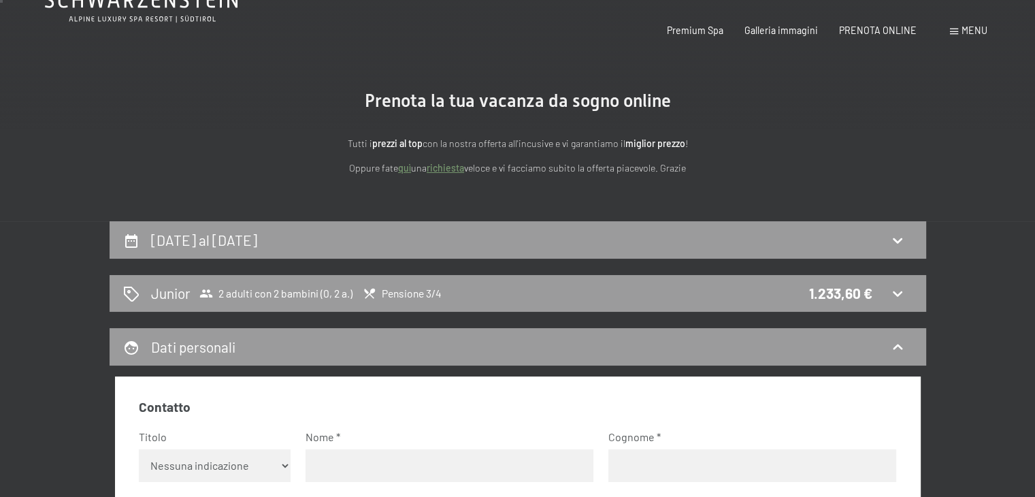
scroll to position [0, 0]
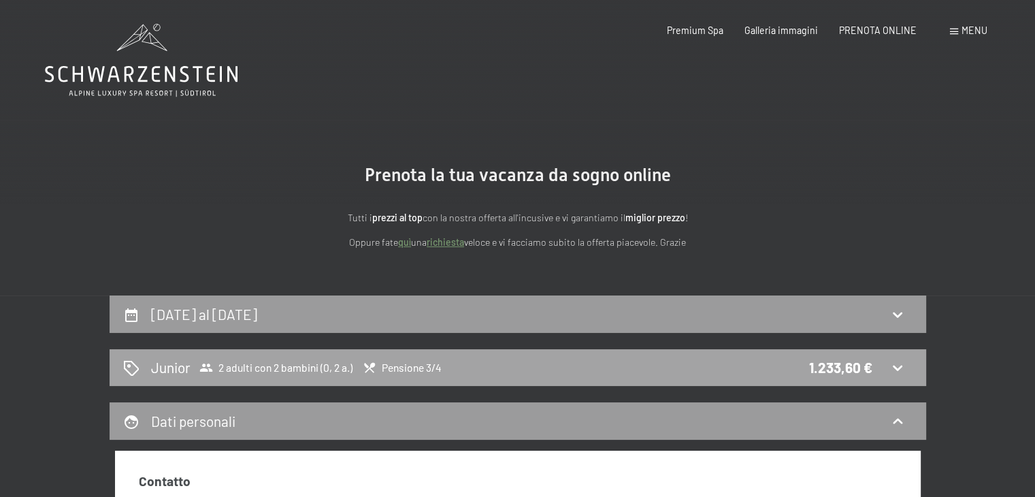
click at [414, 364] on span "Pensione 3/4" at bounding box center [402, 368] width 79 height 14
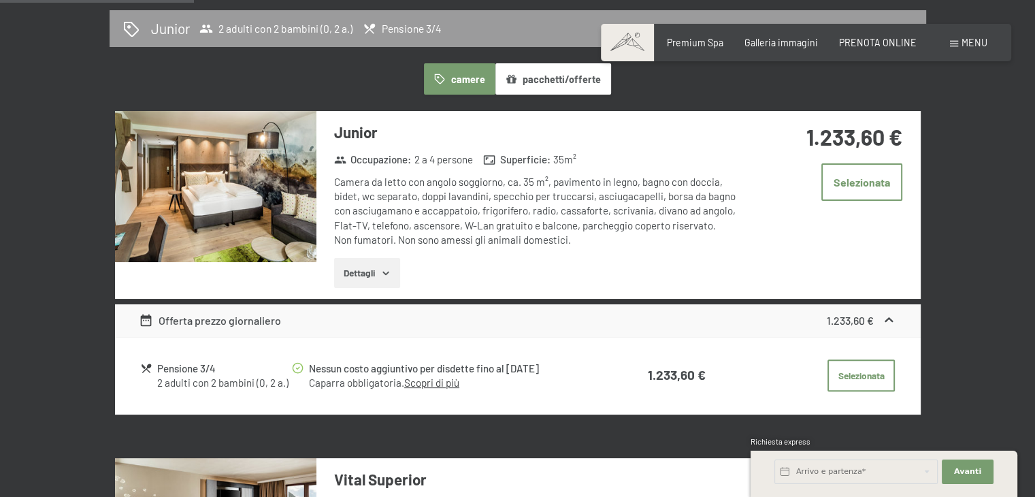
scroll to position [363, 0]
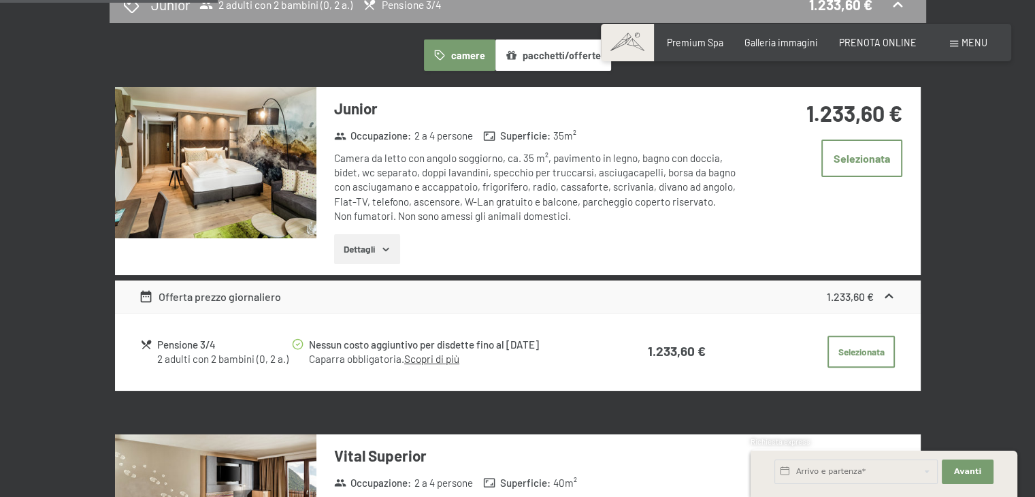
click at [844, 297] on strong "1.233,60 €" at bounding box center [850, 296] width 47 height 13
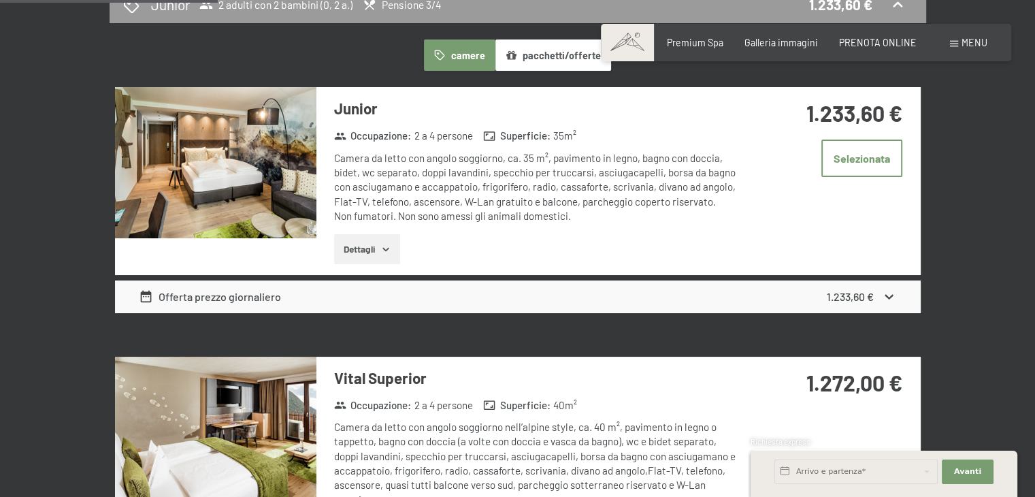
click at [843, 295] on strong "1.233,60 €" at bounding box center [850, 296] width 47 height 13
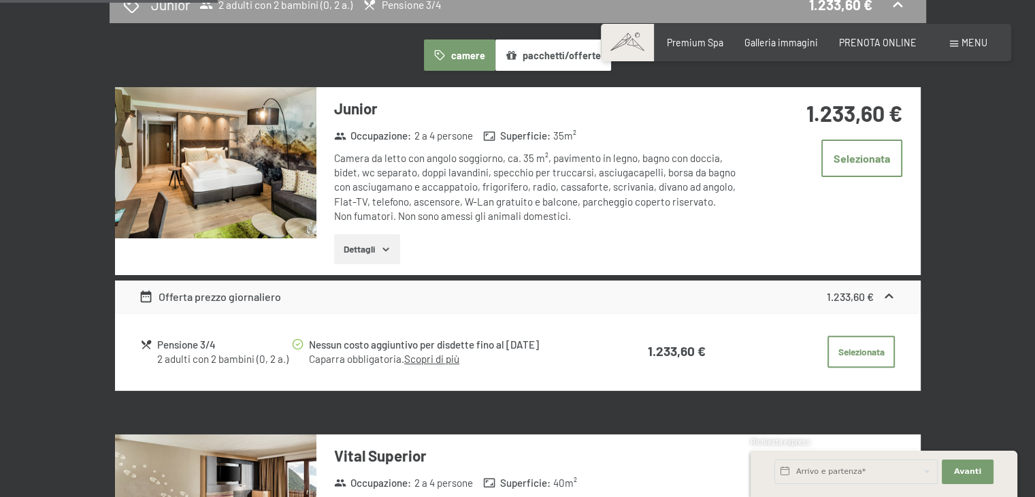
click at [383, 252] on icon "button" at bounding box center [386, 249] width 11 height 11
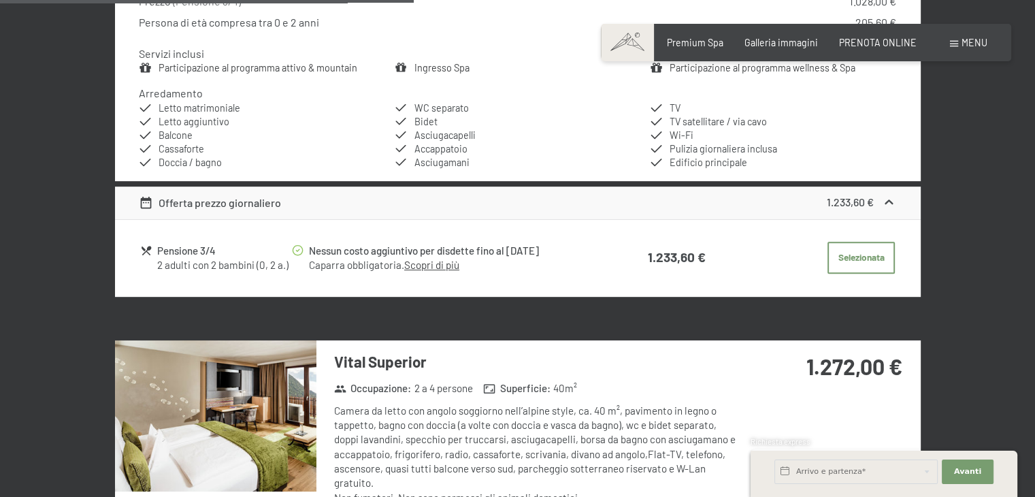
scroll to position [771, 0]
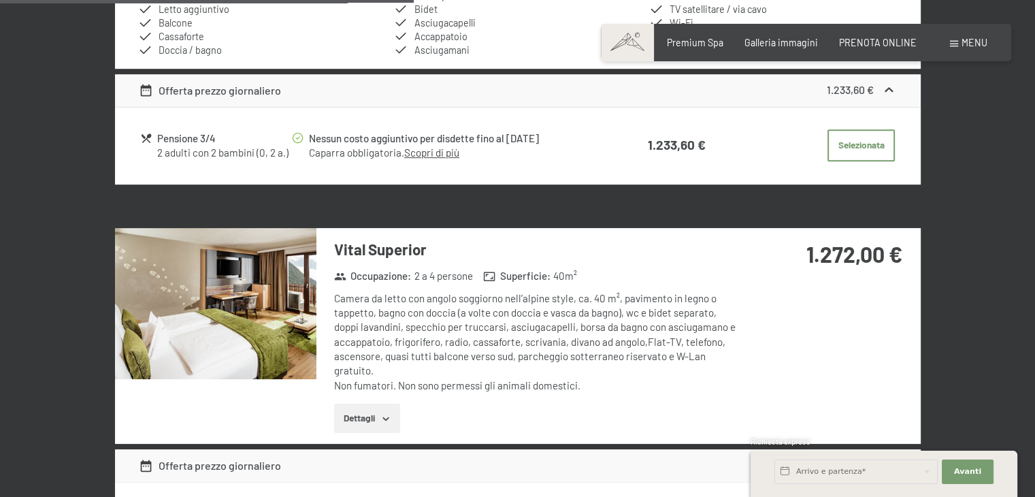
click at [373, 417] on button "Dettagli" at bounding box center [367, 419] width 66 height 30
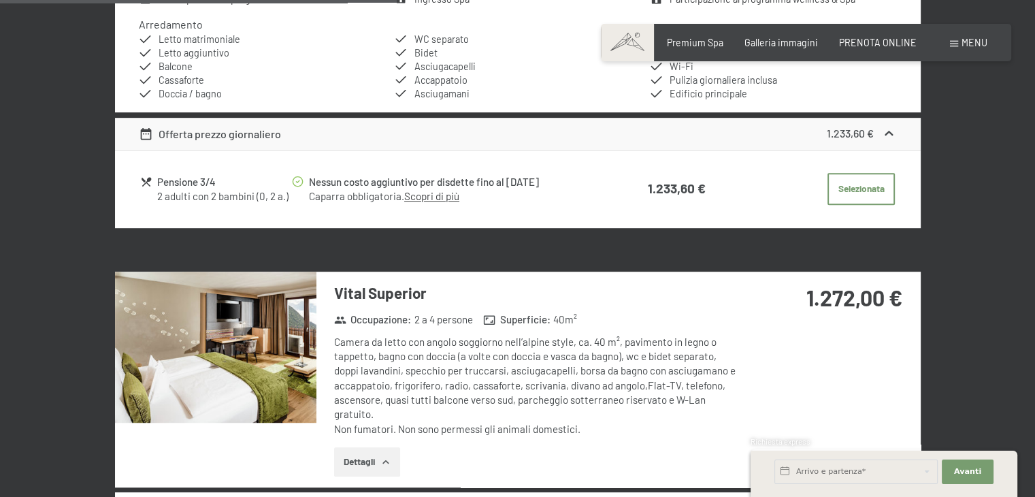
scroll to position [839, 0]
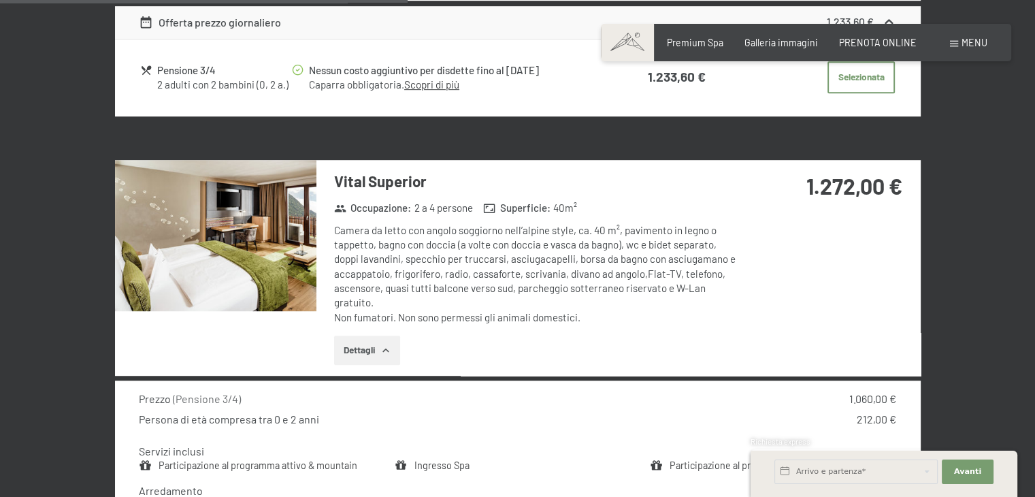
click at [374, 176] on h3 "Vital Superior" at bounding box center [536, 181] width 405 height 21
click at [304, 208] on img at bounding box center [215, 235] width 201 height 151
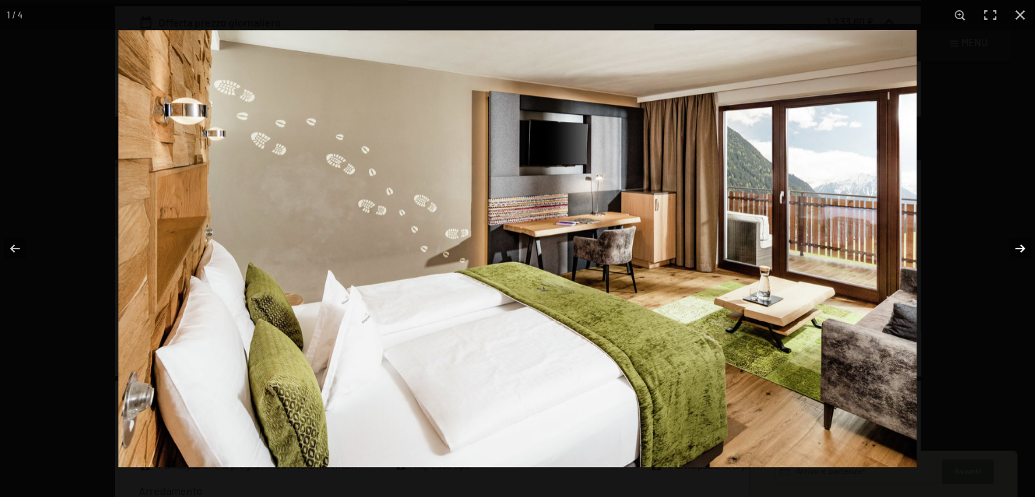
click at [1018, 248] on button "button" at bounding box center [1012, 248] width 48 height 68
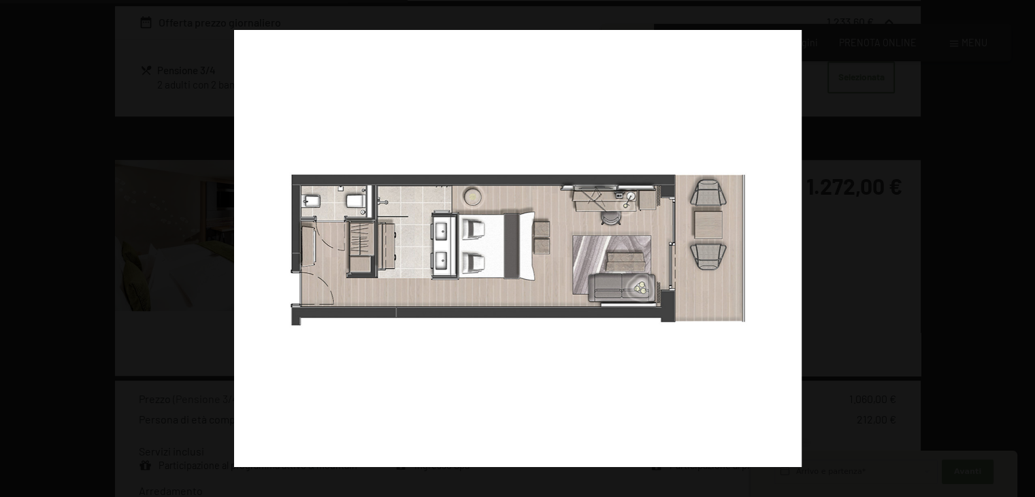
click at [1018, 248] on button "button" at bounding box center [1012, 248] width 48 height 68
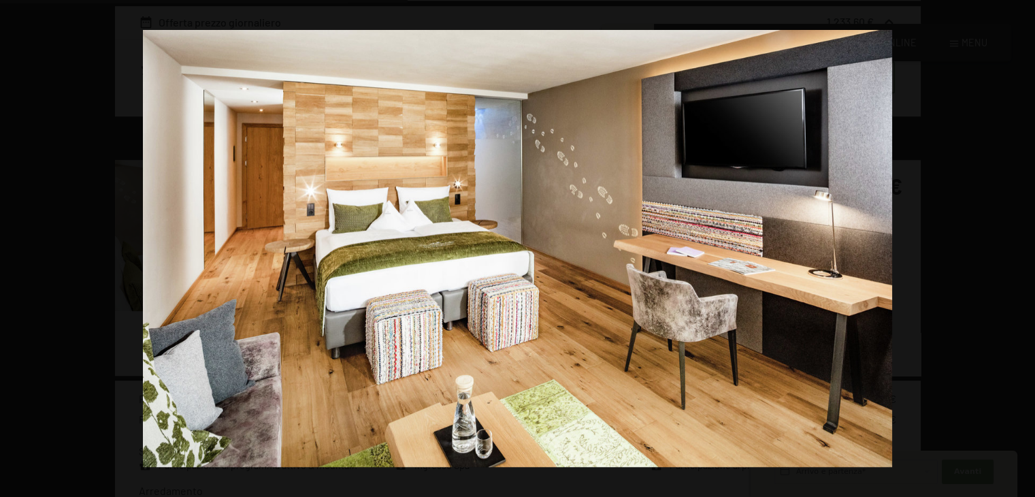
click at [1018, 248] on button "button" at bounding box center [1012, 248] width 48 height 68
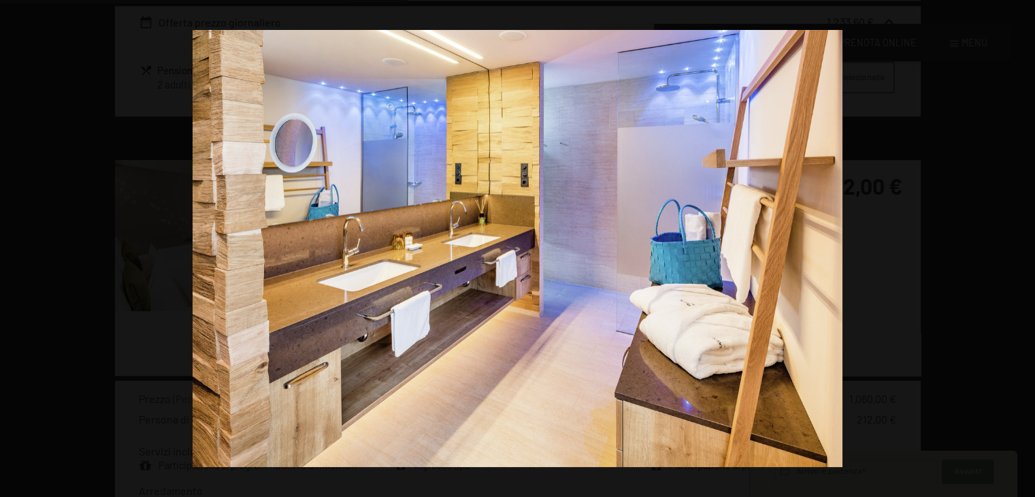
click at [1018, 248] on button "button" at bounding box center [1012, 248] width 48 height 68
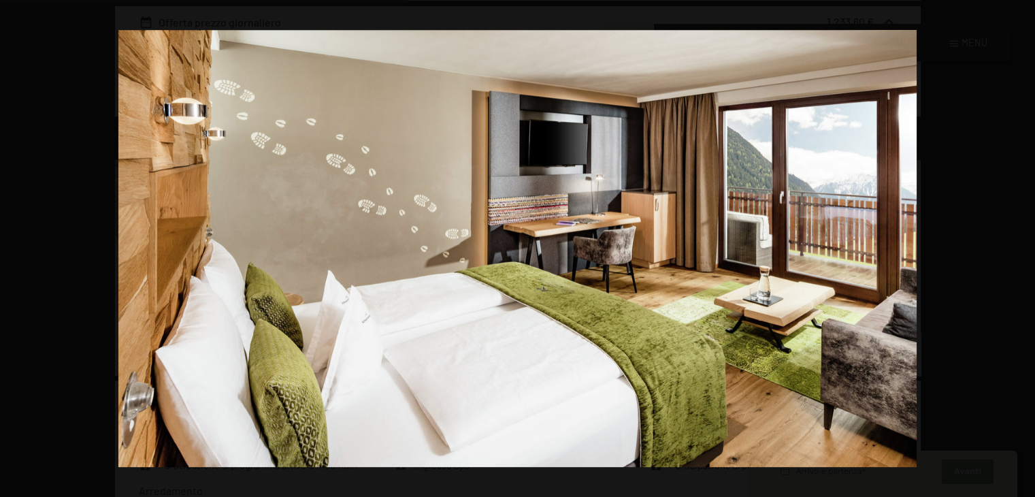
click at [1018, 248] on button "button" at bounding box center [1012, 248] width 48 height 68
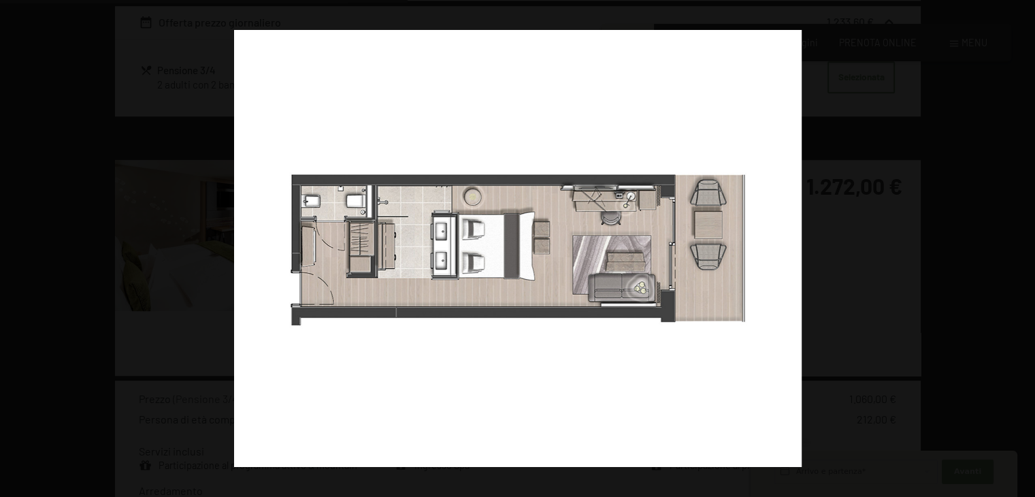
click at [1018, 248] on button "button" at bounding box center [1012, 248] width 48 height 68
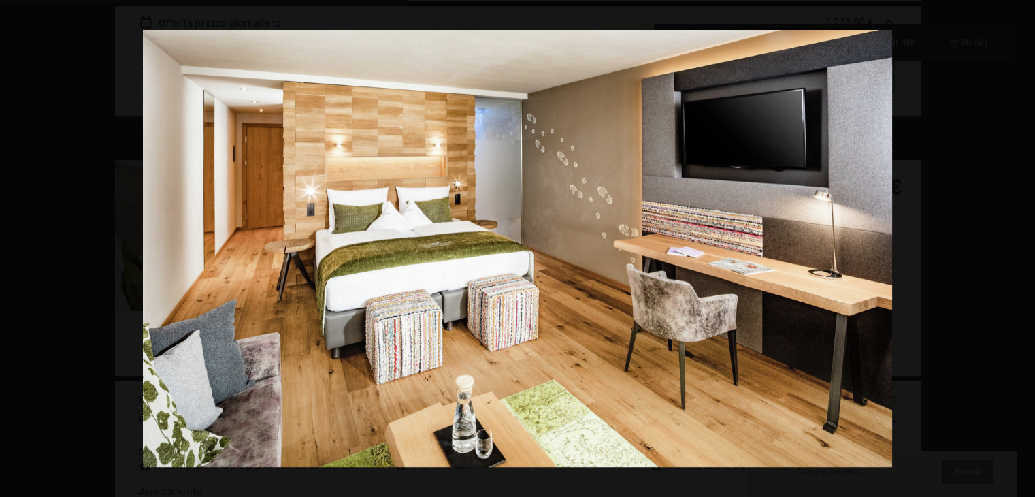
click at [1018, 248] on button "button" at bounding box center [1012, 248] width 48 height 68
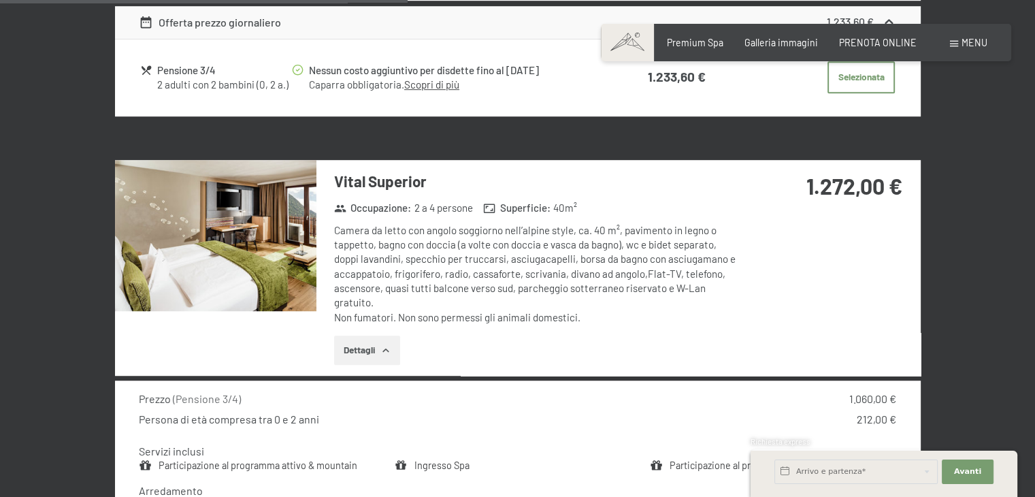
click at [0, 0] on button "button" at bounding box center [0, 0] width 0 height 0
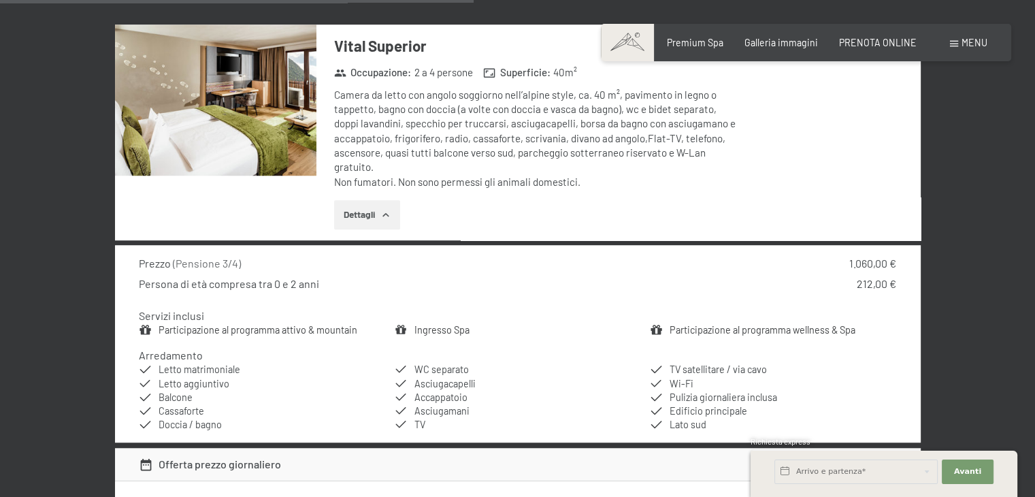
scroll to position [975, 0]
click at [366, 214] on button "Dettagli" at bounding box center [367, 214] width 66 height 30
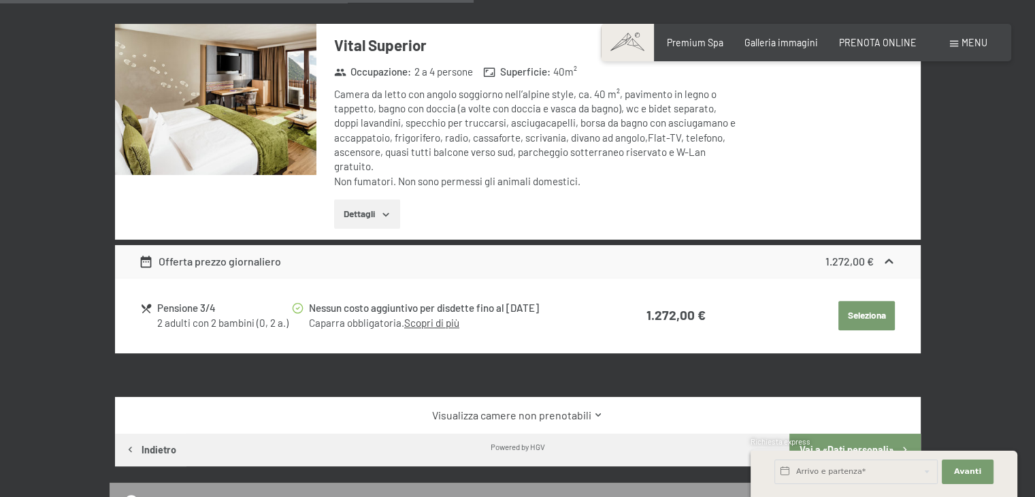
click at [366, 214] on button "Dettagli" at bounding box center [367, 214] width 66 height 30
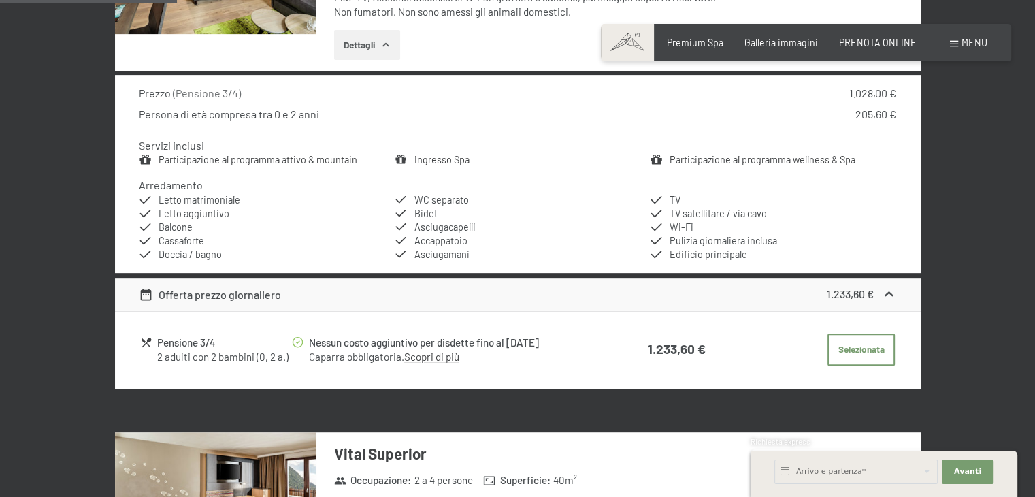
scroll to position [295, 0]
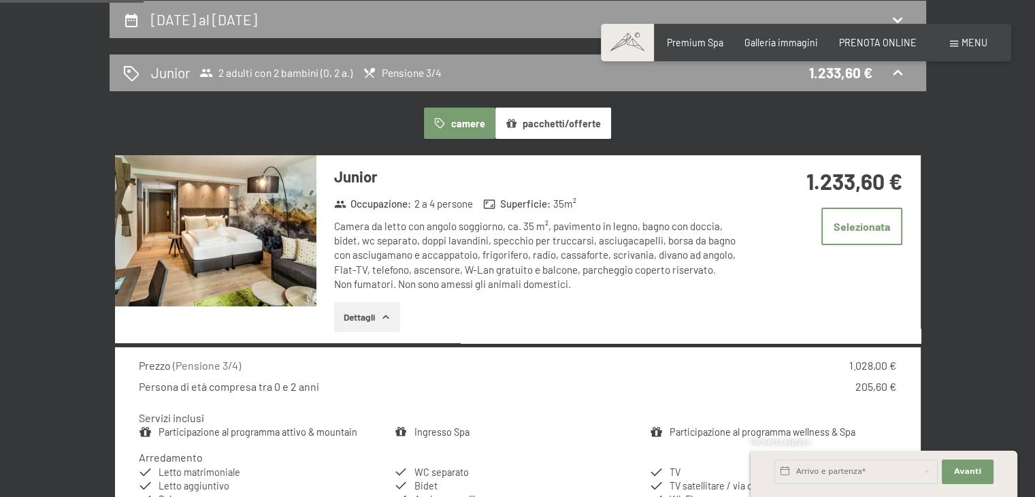
click at [540, 129] on button "pacchetti/offerte" at bounding box center [554, 123] width 116 height 31
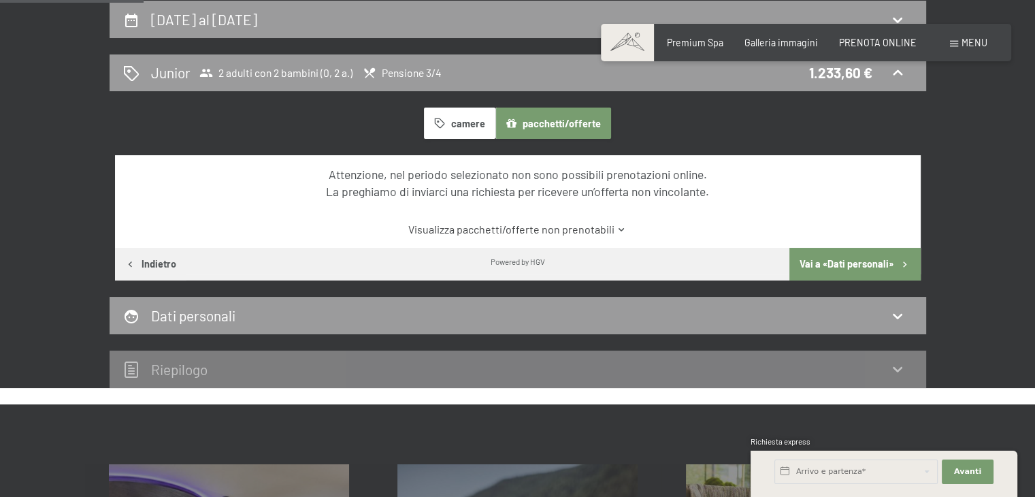
click at [556, 118] on button "pacchetti/offerte" at bounding box center [554, 123] width 116 height 31
click at [472, 121] on button "camere" at bounding box center [459, 123] width 71 height 31
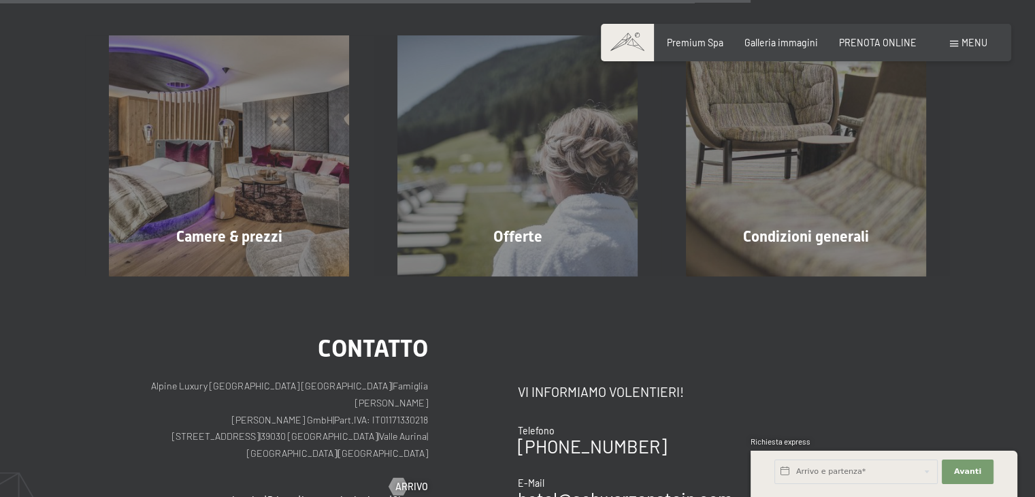
scroll to position [1727, 0]
